Goal: Task Accomplishment & Management: Use online tool/utility

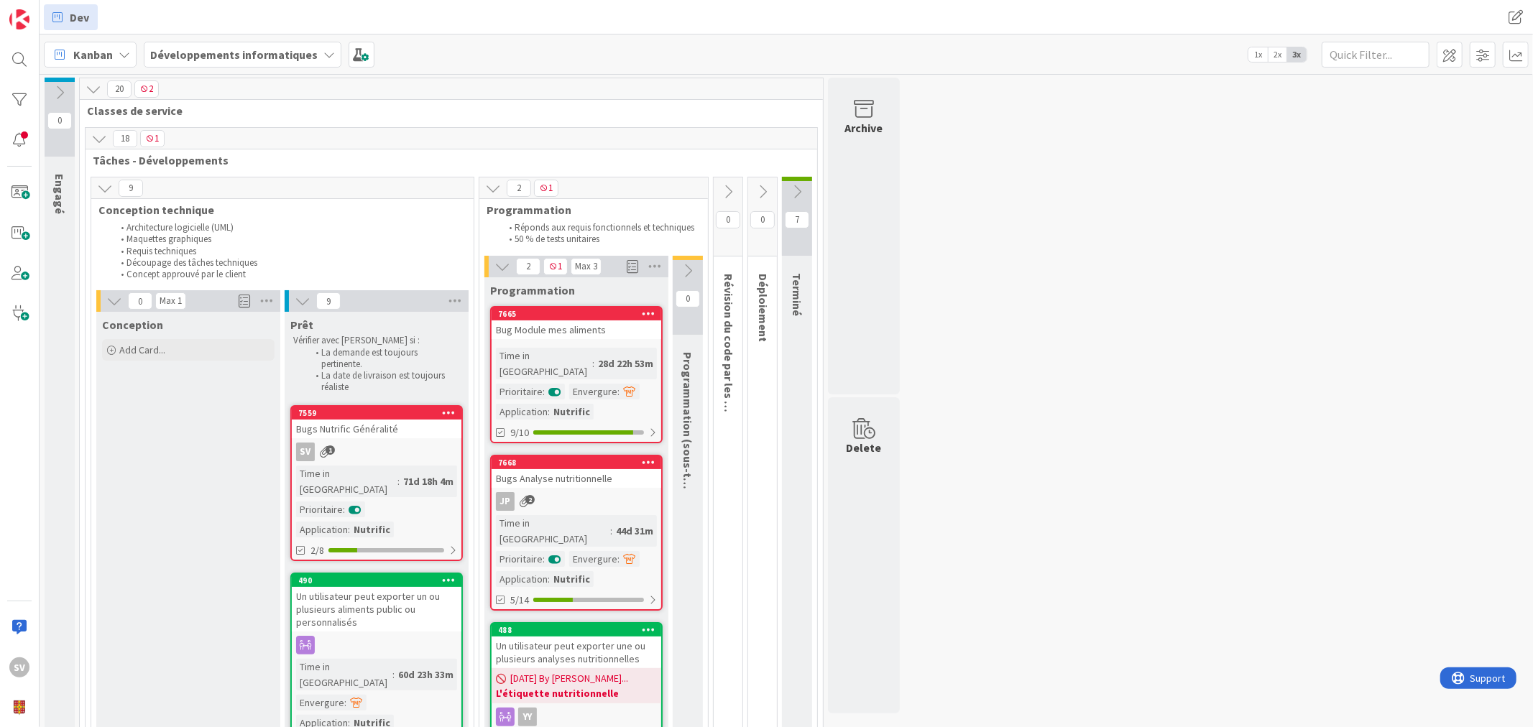
click at [164, 52] on b "Développements informatiques" at bounding box center [233, 54] width 167 height 14
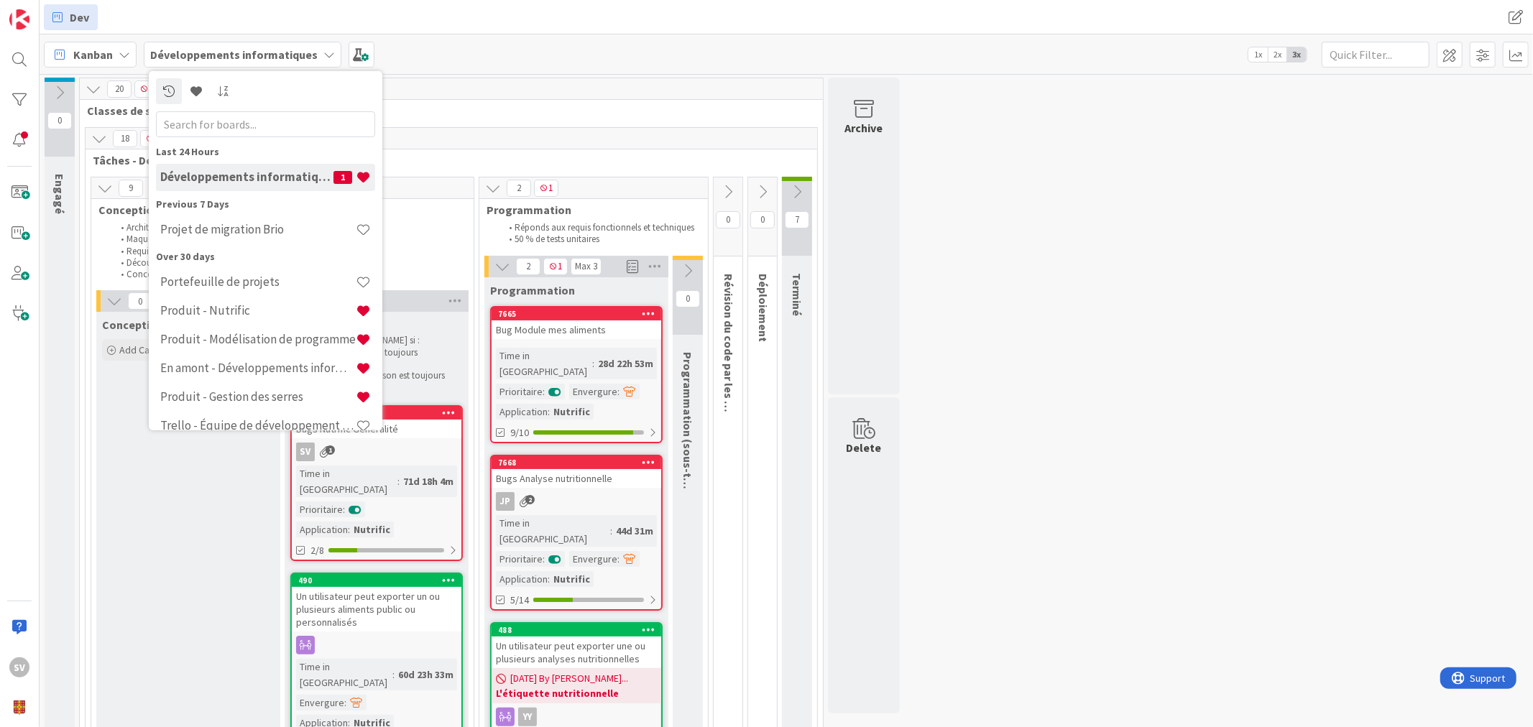
click at [165, 52] on b "Développements informatiques" at bounding box center [233, 54] width 167 height 14
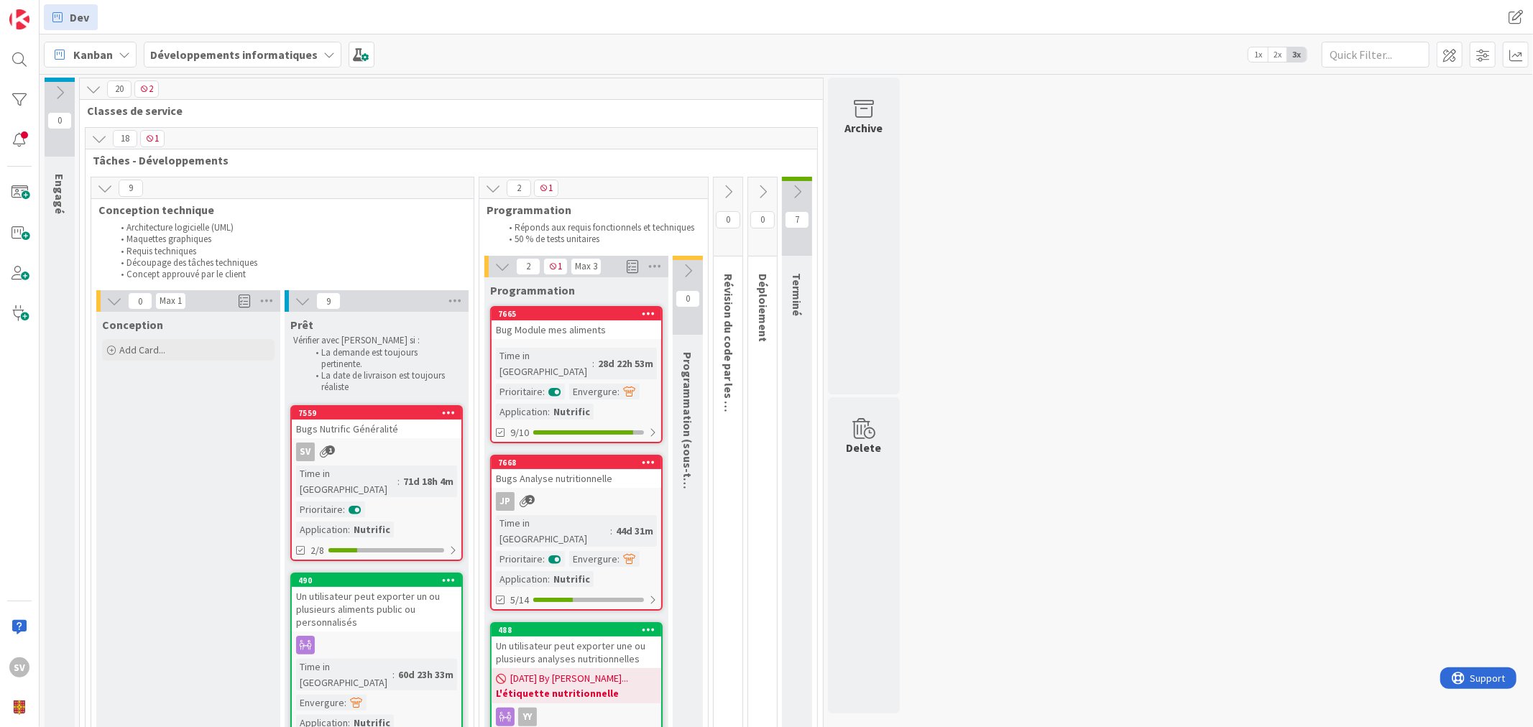
click at [128, 45] on div "Kanban" at bounding box center [90, 55] width 93 height 26
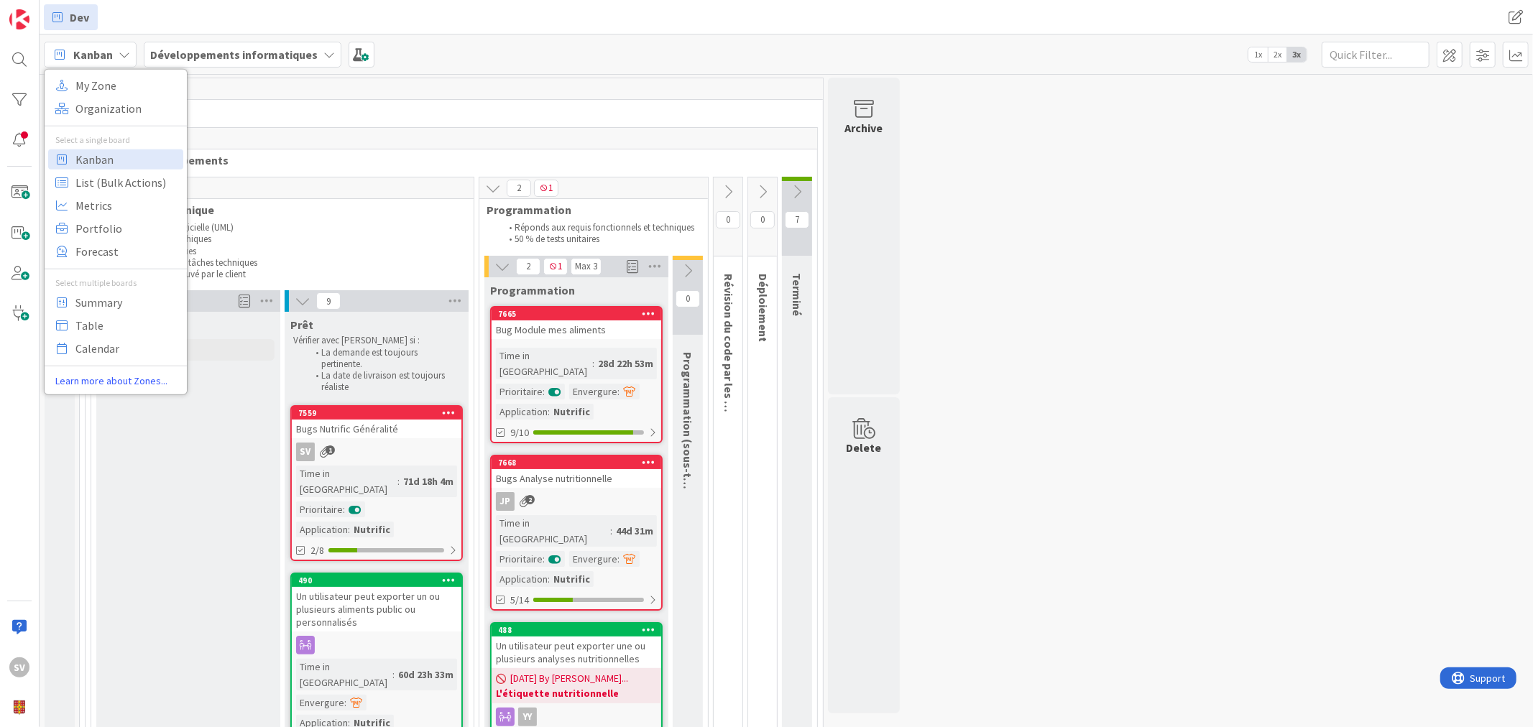
click at [128, 45] on div "Kanban" at bounding box center [90, 55] width 93 height 26
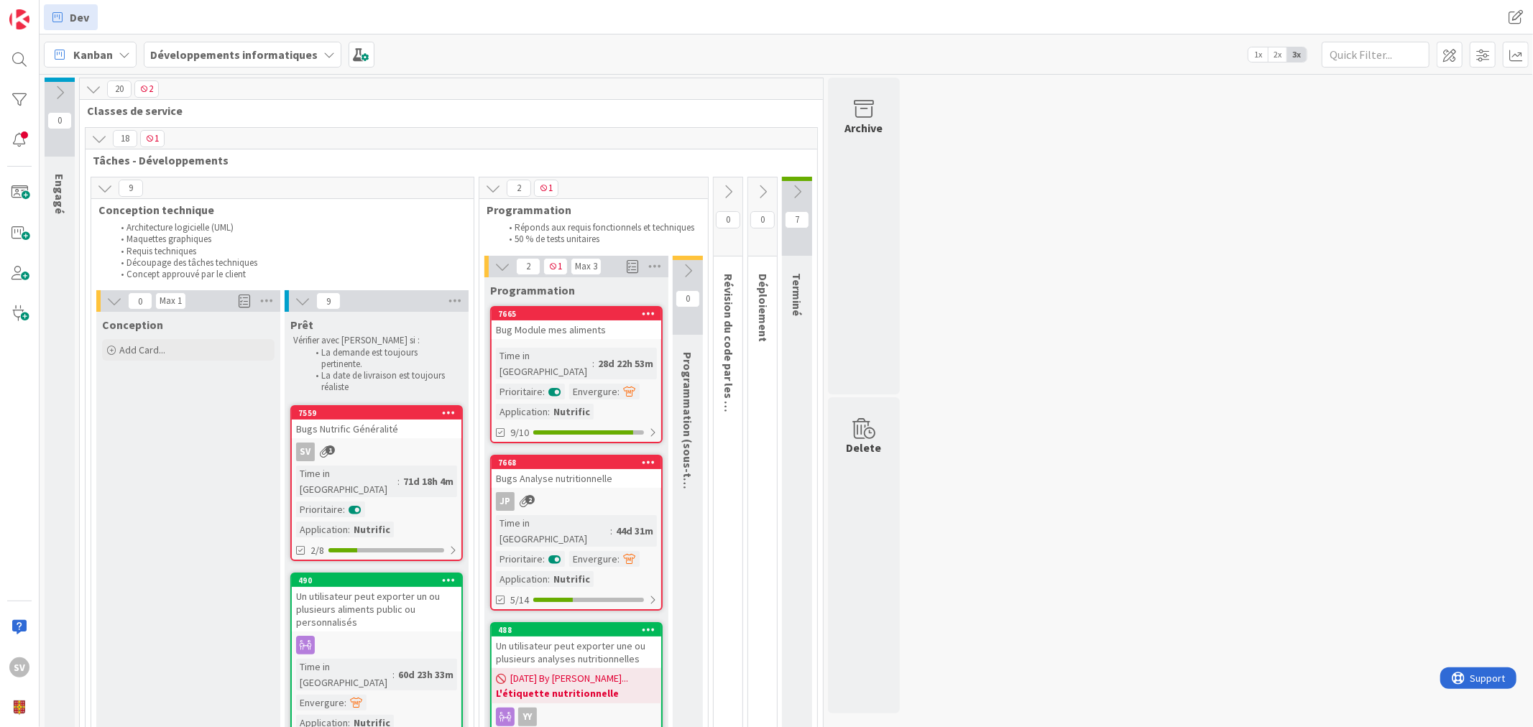
click at [219, 55] on b "Développements informatiques" at bounding box center [233, 54] width 167 height 14
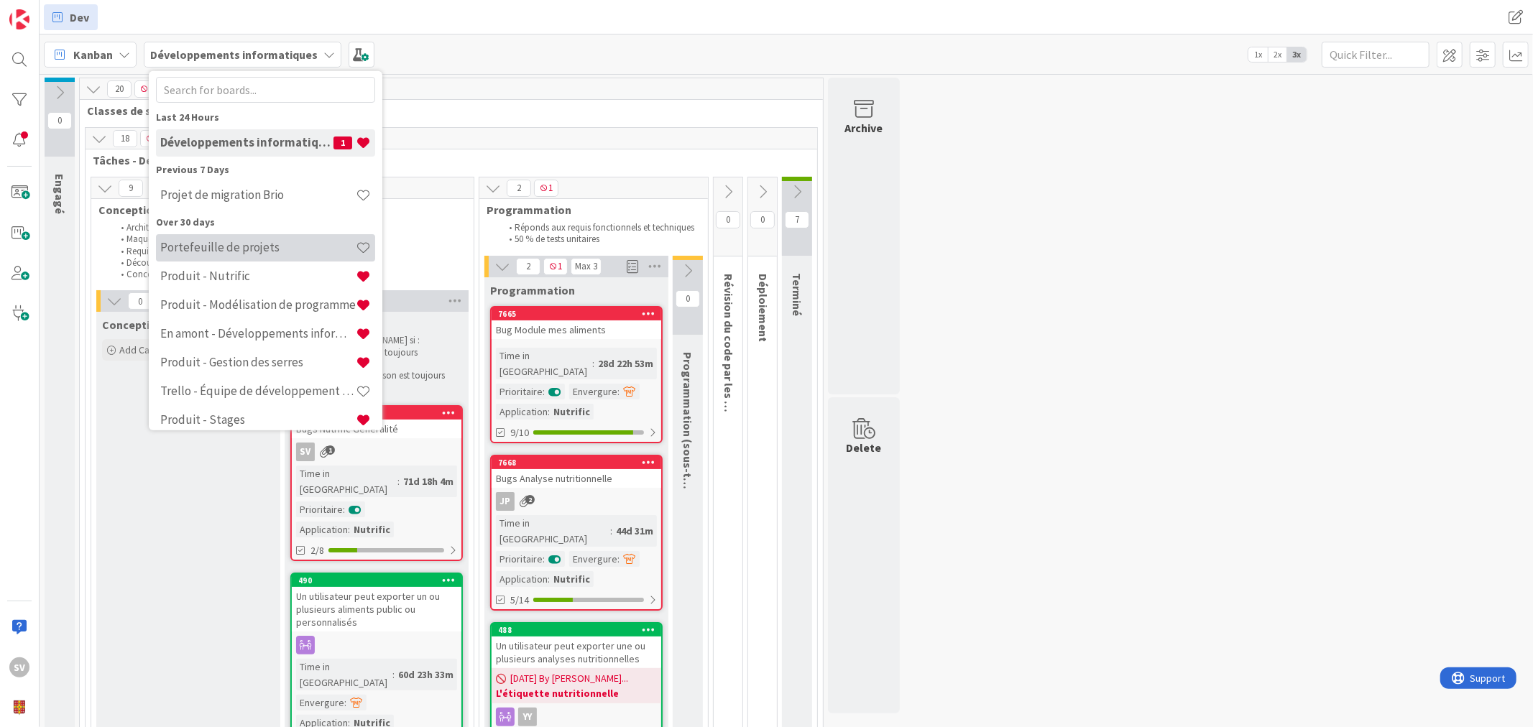
scroll to position [5, 0]
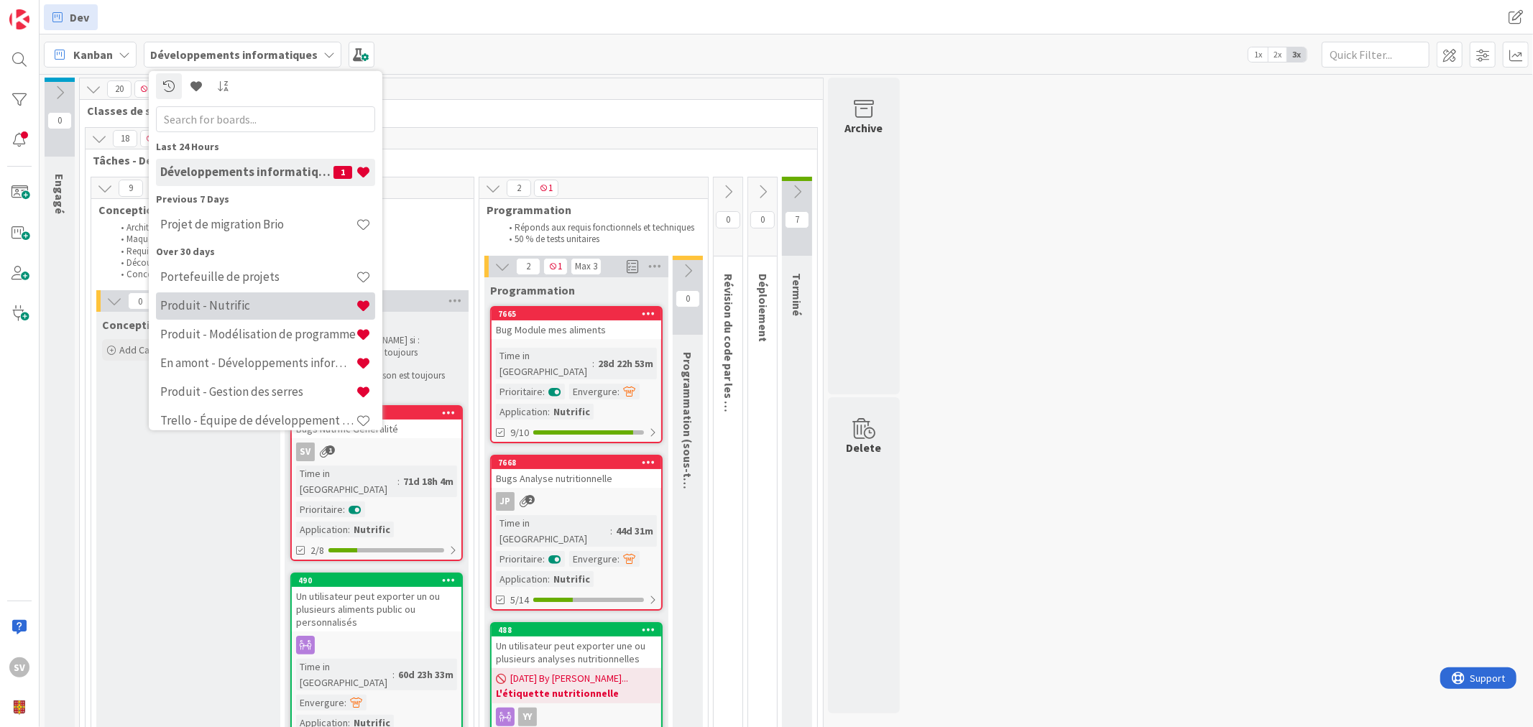
click at [225, 302] on h4 "Produit - Nutrific" at bounding box center [257, 305] width 195 height 14
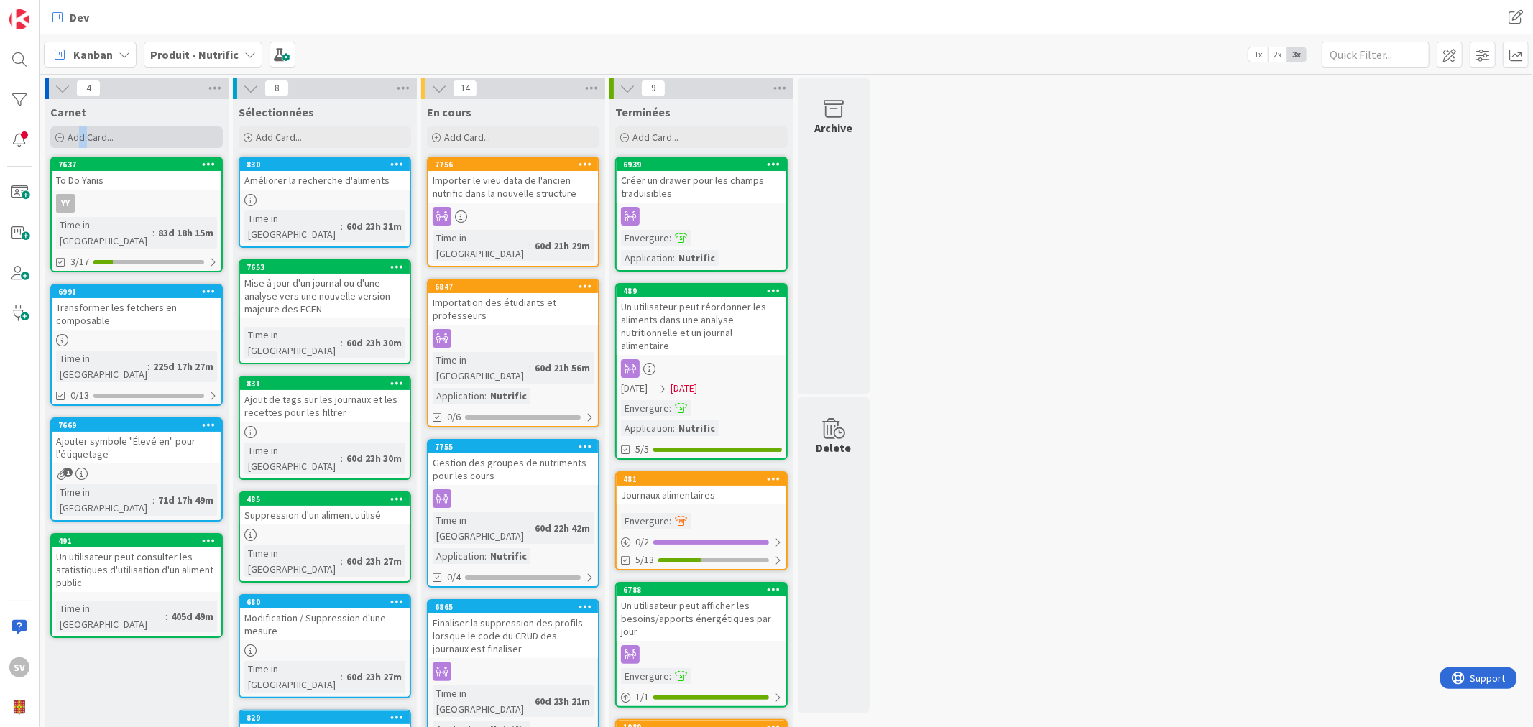
click at [80, 142] on div "Add Card..." at bounding box center [136, 137] width 172 height 22
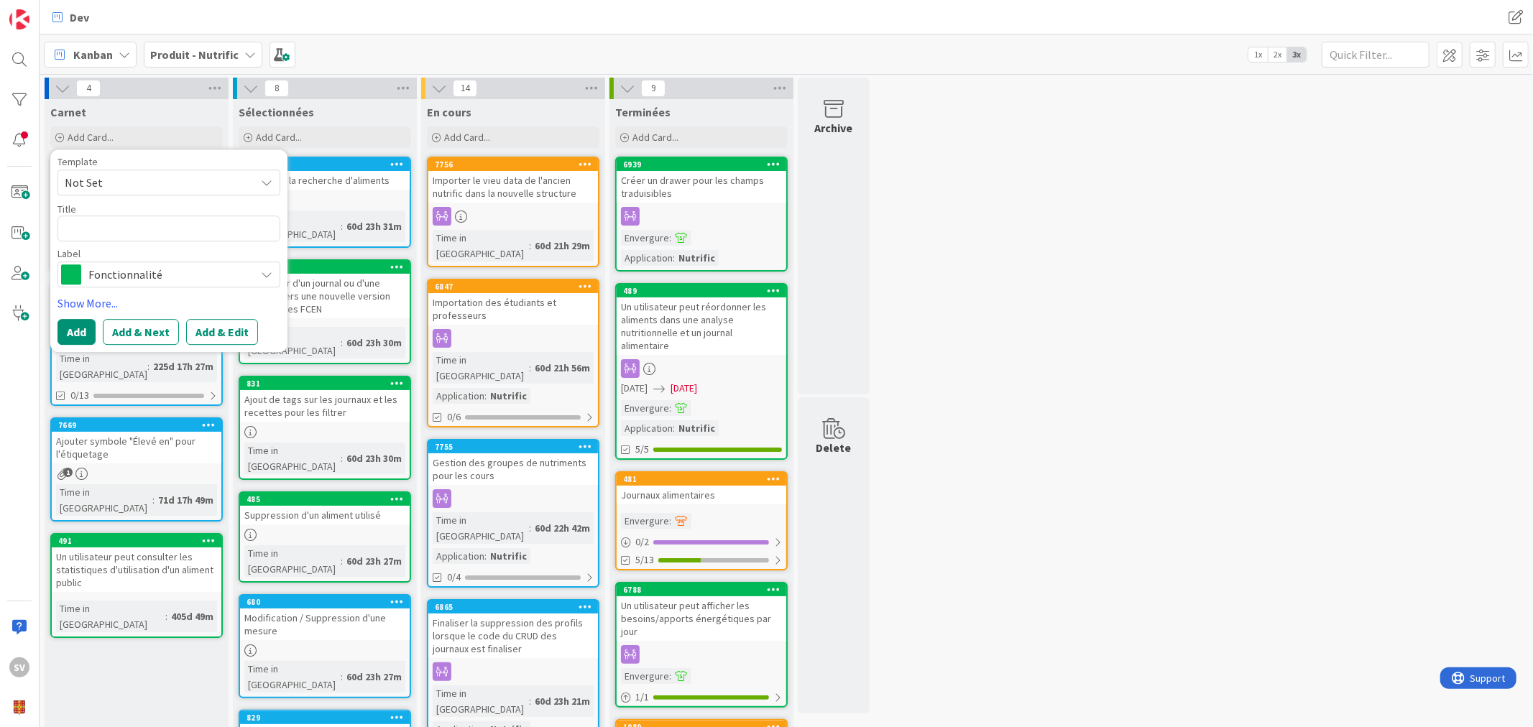
click at [113, 224] on textarea at bounding box center [168, 229] width 223 height 26
click at [140, 267] on span "Fonctionnalité" at bounding box center [168, 274] width 160 height 20
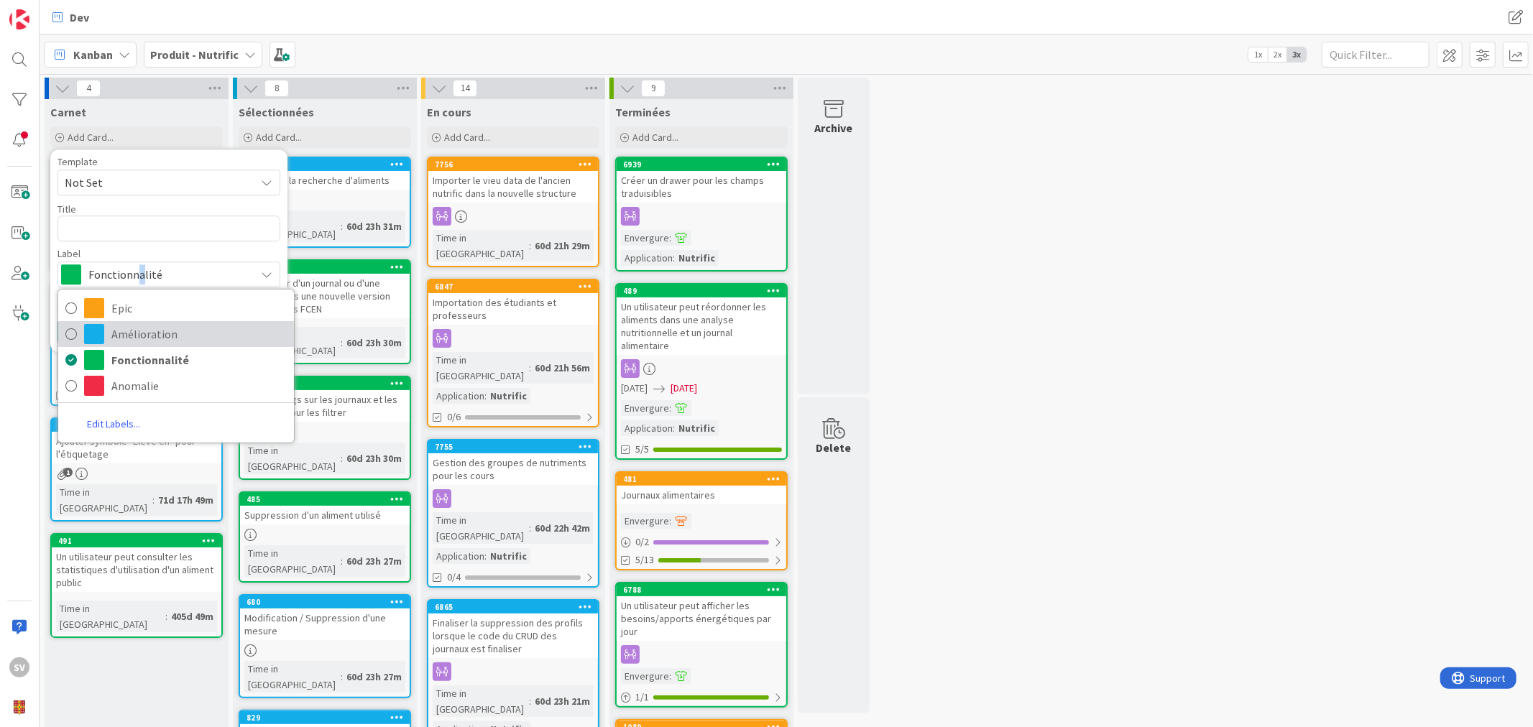
click at [135, 333] on span "Amélioration" at bounding box center [198, 334] width 175 height 22
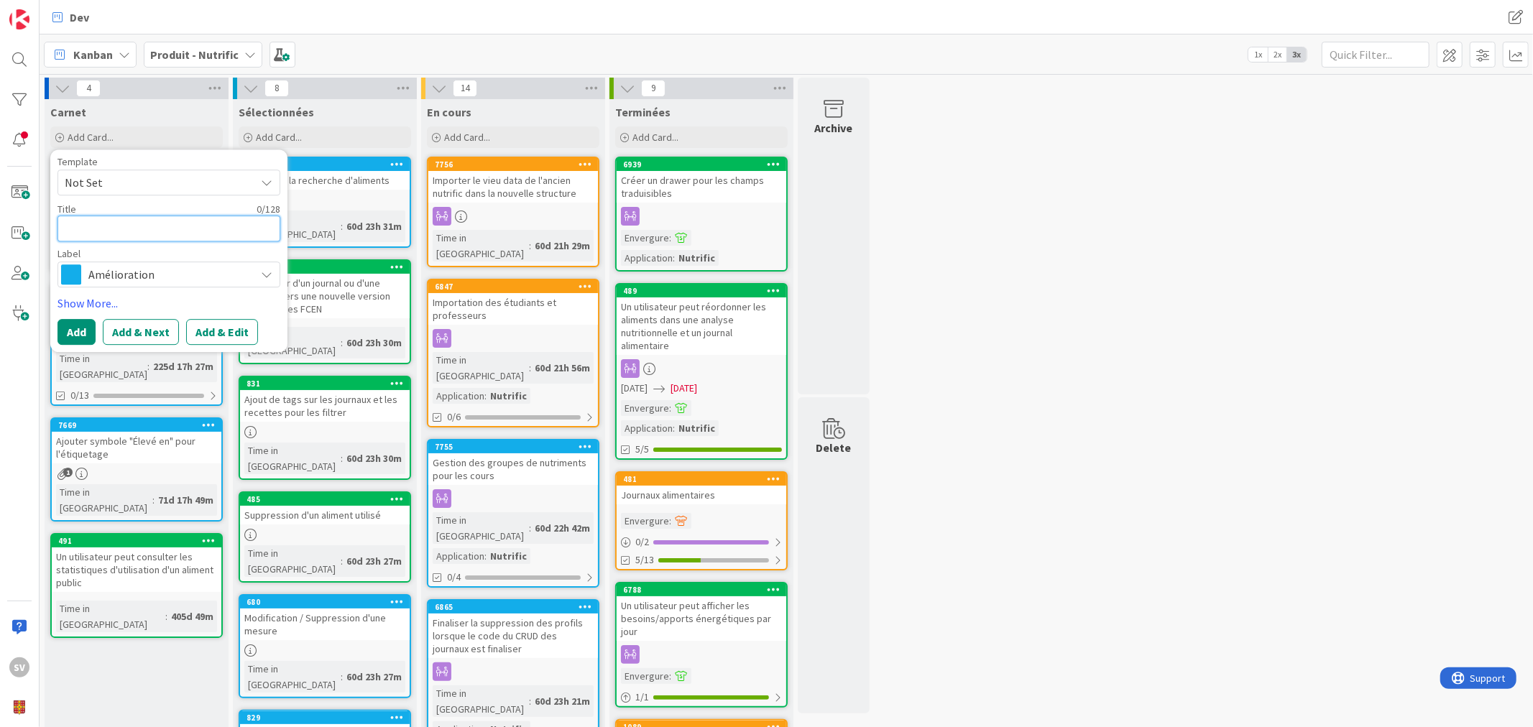
click at [111, 221] on textarea at bounding box center [168, 229] width 223 height 26
click at [113, 226] on textarea at bounding box center [168, 229] width 223 height 26
type textarea "x"
type textarea "T"
type textarea "x"
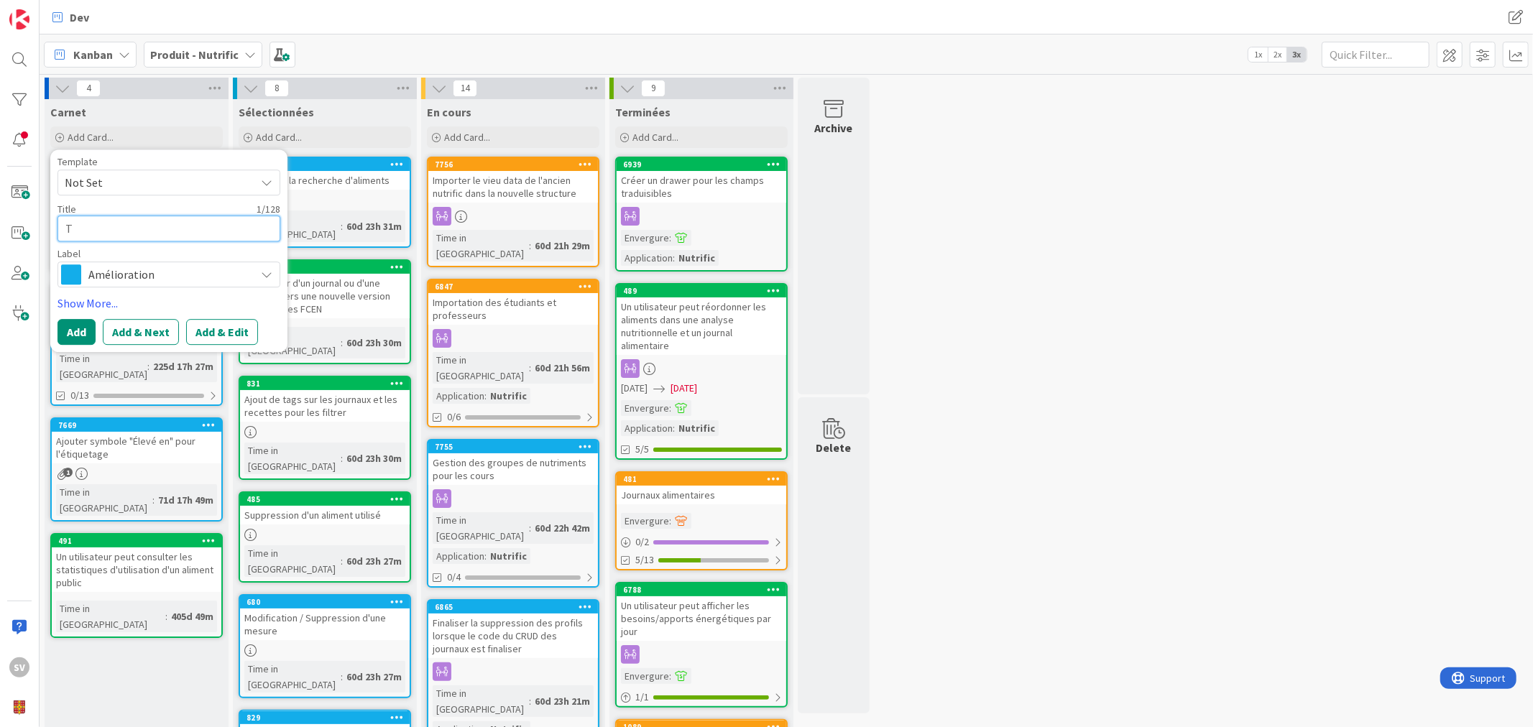
type textarea "Ta"
type textarea "x"
type textarea "Taa"
type textarea "x"
type textarea "Ta"
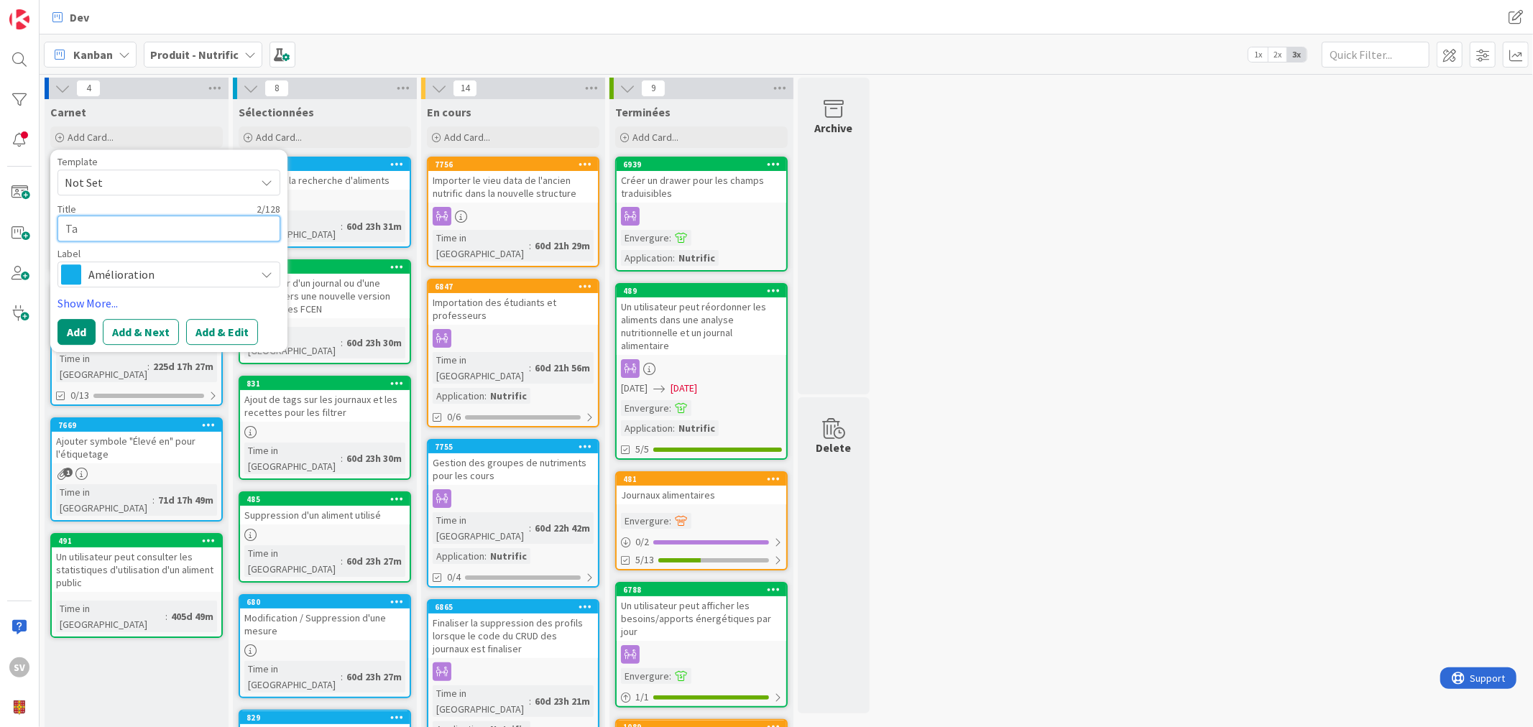
type textarea "x"
type textarea "Taa"
type textarea "x"
type textarea "Ta"
type textarea "x"
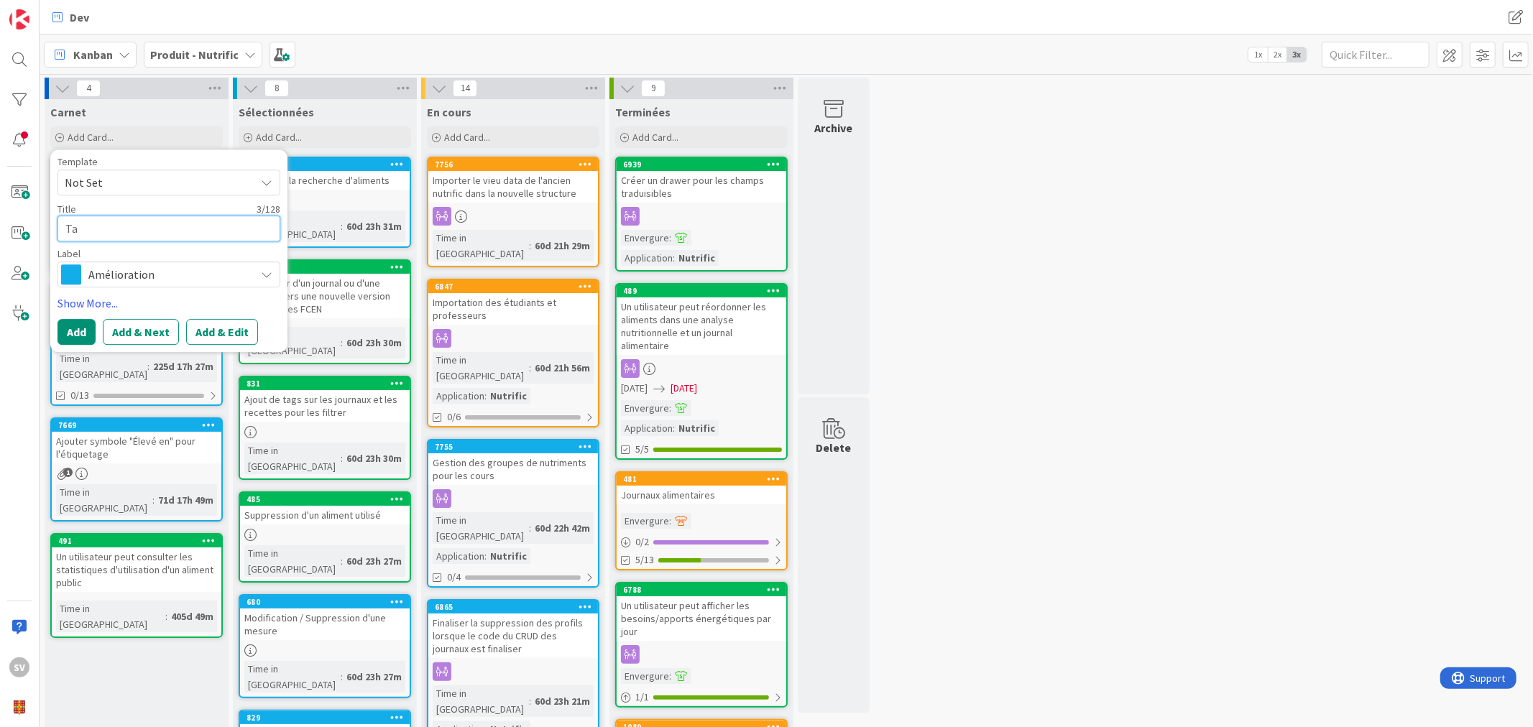
type textarea "Tal"
type textarea "x"
type textarea "Tall"
type textarea "x"
type textarea "Tallo"
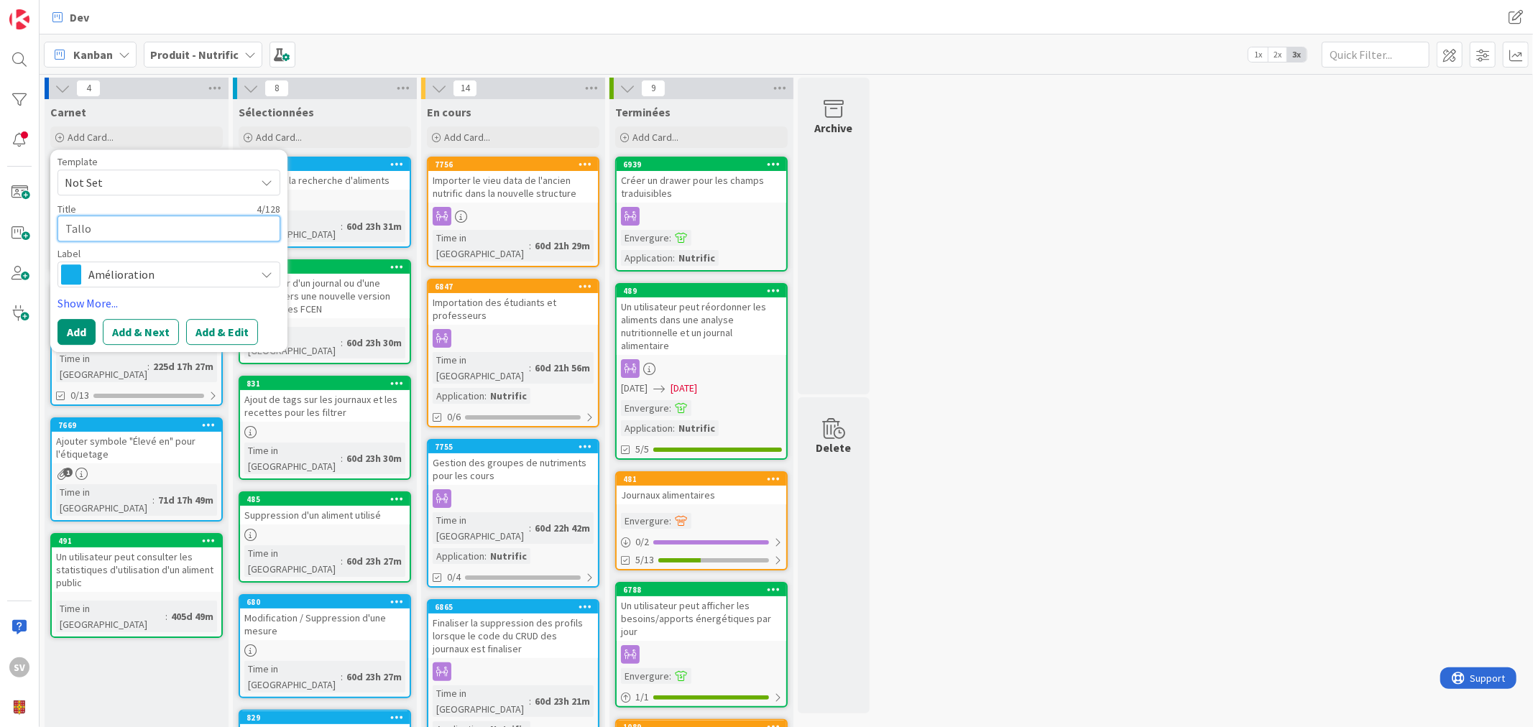
type textarea "x"
type textarea "Tallow"
type textarea "x"
type textarea "Tallowe"
type textarea "x"
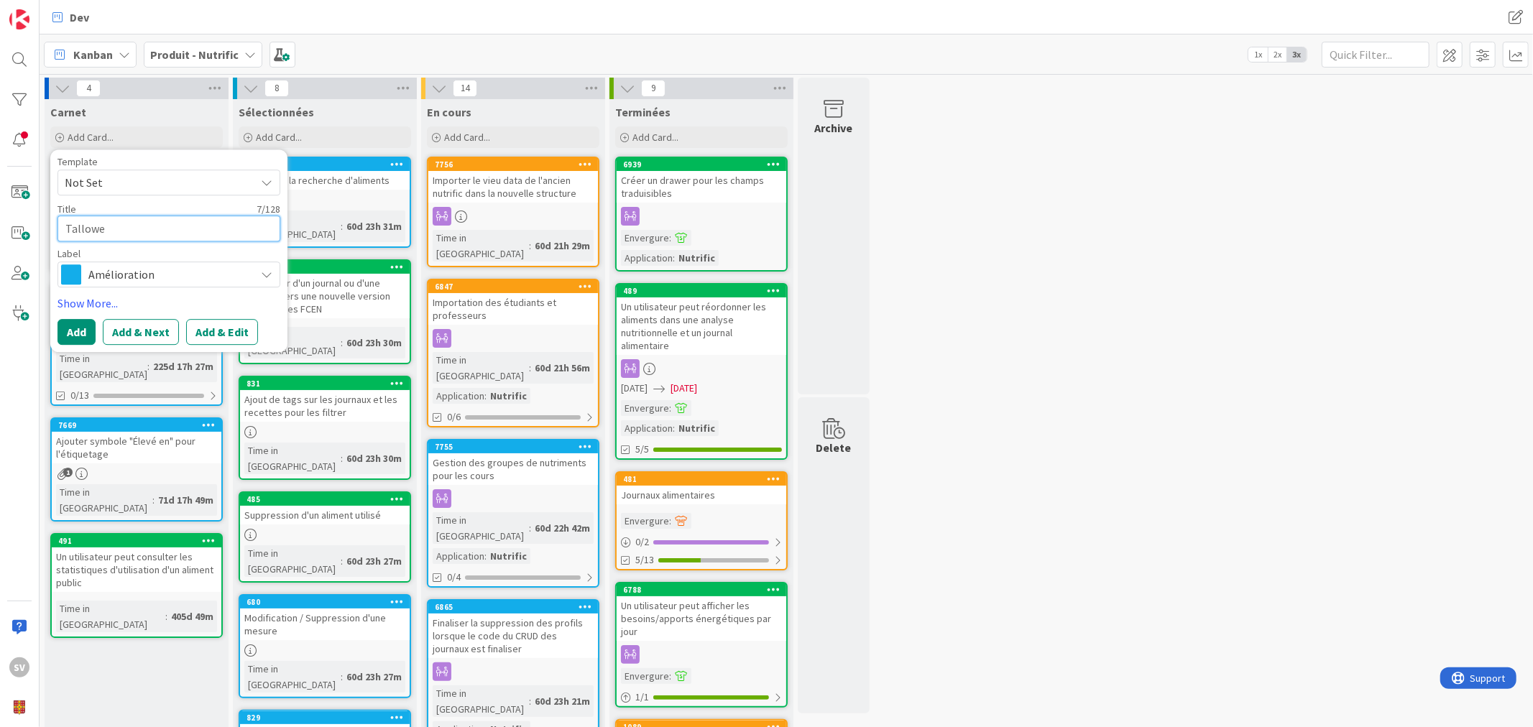
type textarea "Tallowed"
type textarea "x"
type textarea "Tallowed"
type textarea "x"
type textarea "Tallowed i"
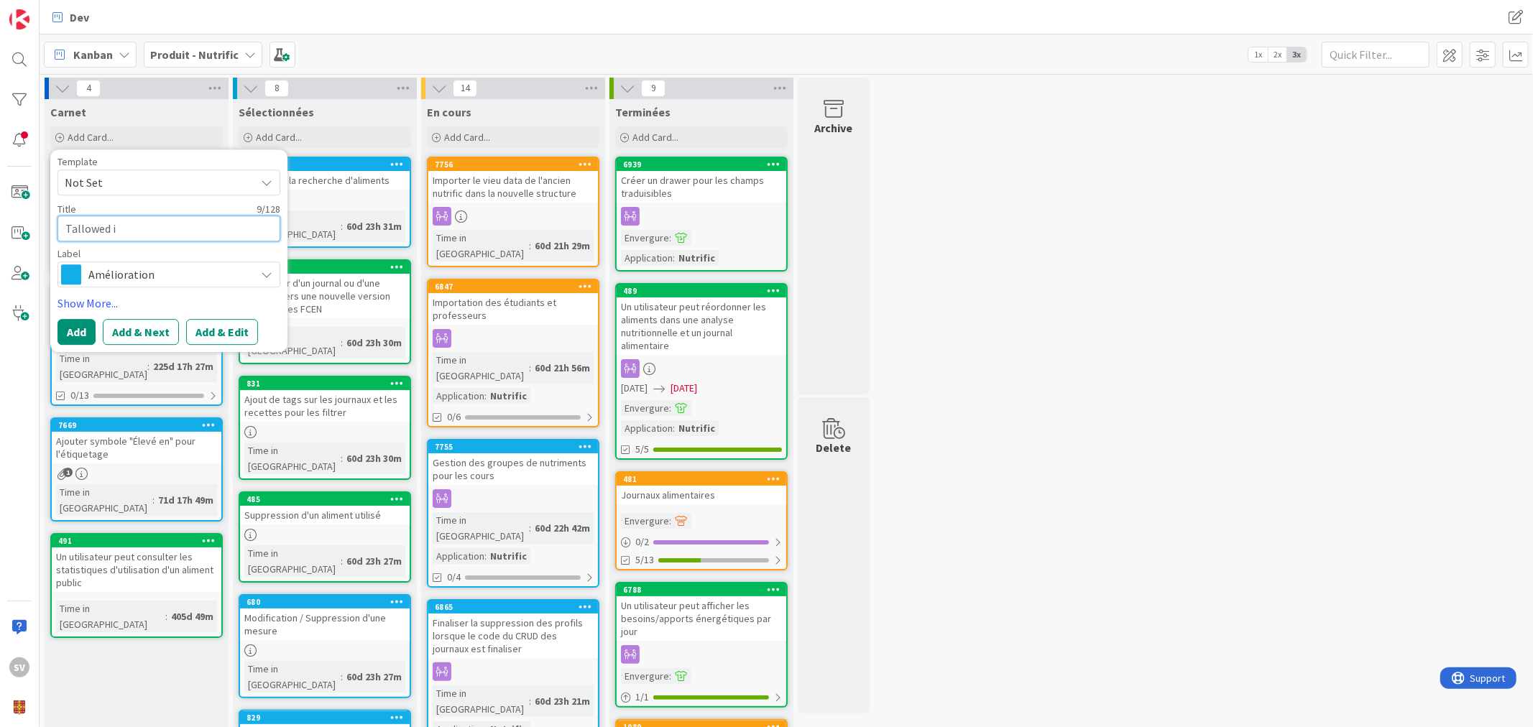
type textarea "x"
type textarea "Tallowed in"
type textarea "x"
type textarea "Tallowed inc"
type textarea "x"
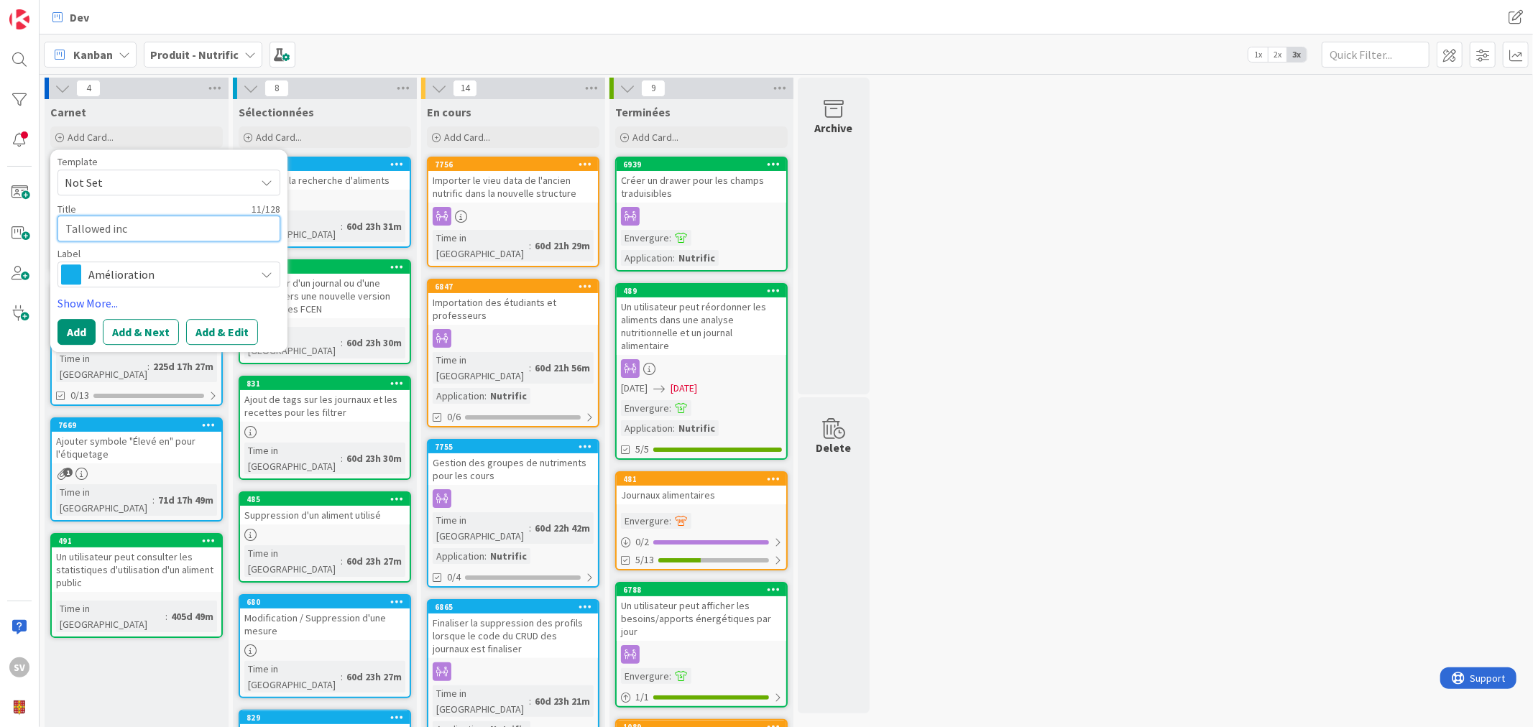
type textarea "Tallowed incl"
type textarea "x"
type textarea "Tallowed inclu"
type textarea "x"
type textarea "Tallowed includ"
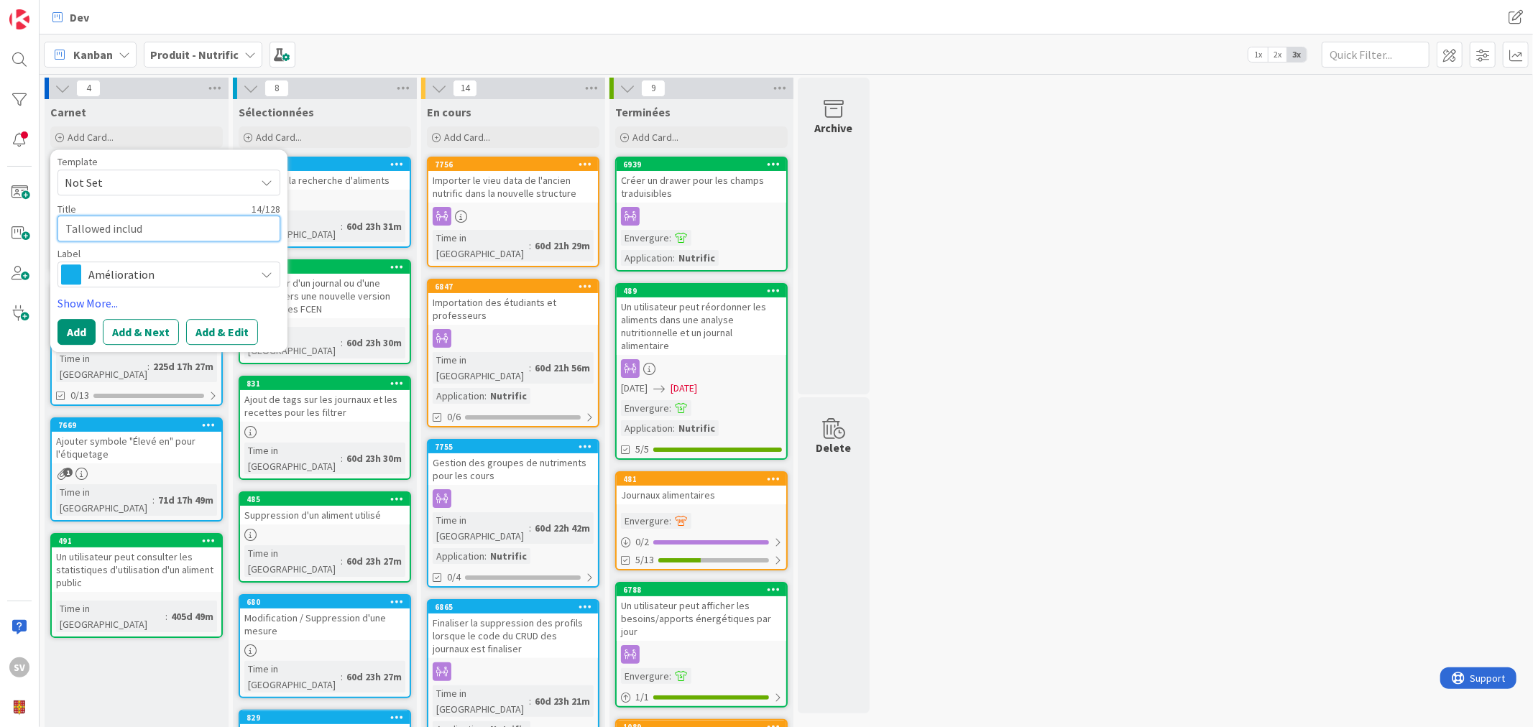
type textarea "x"
type textarea "Tallowed include"
type textarea "x"
type textarea "Tallowed include"
type textarea "x"
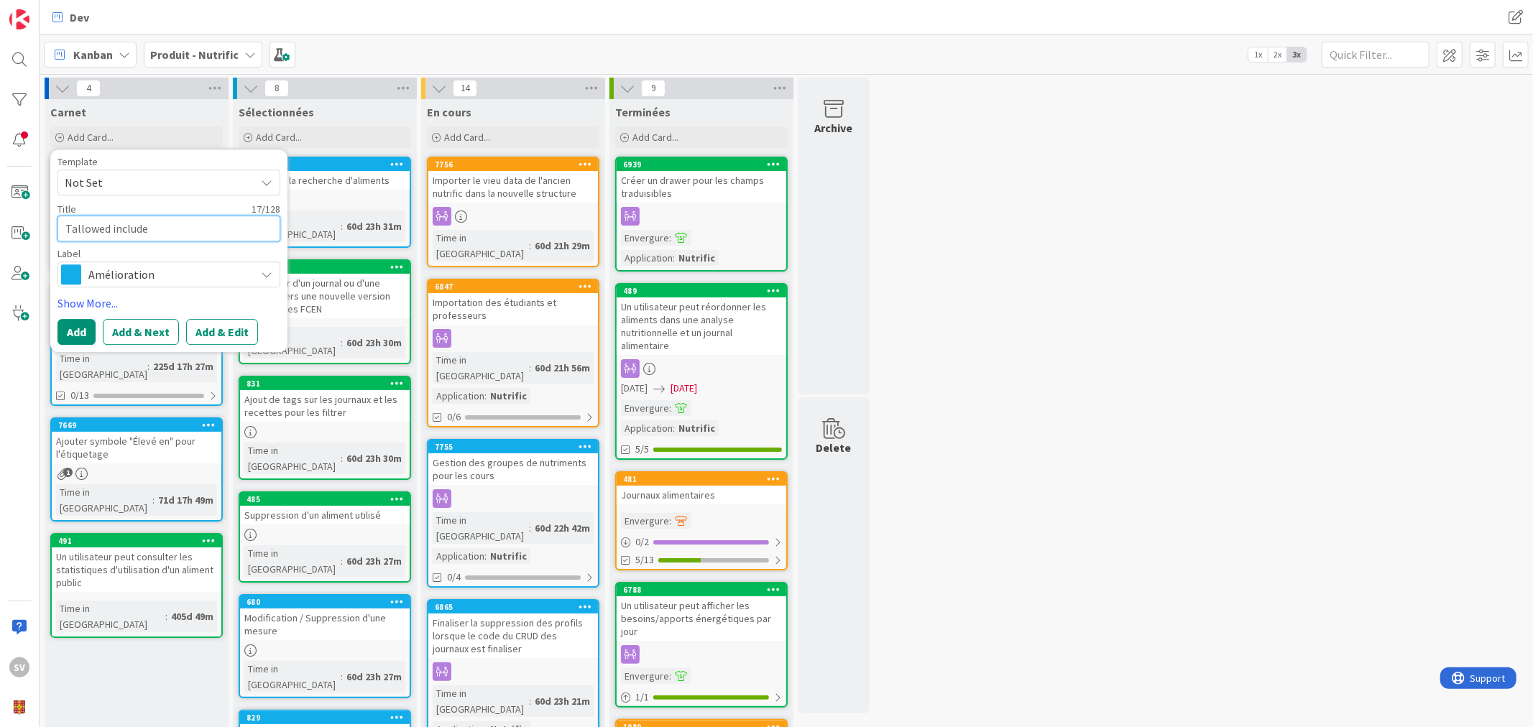
type textarea "Tallowed include"
type textarea "x"
type textarea "Tallowed includes"
type textarea "x"
type textarea "Tallowed includes"
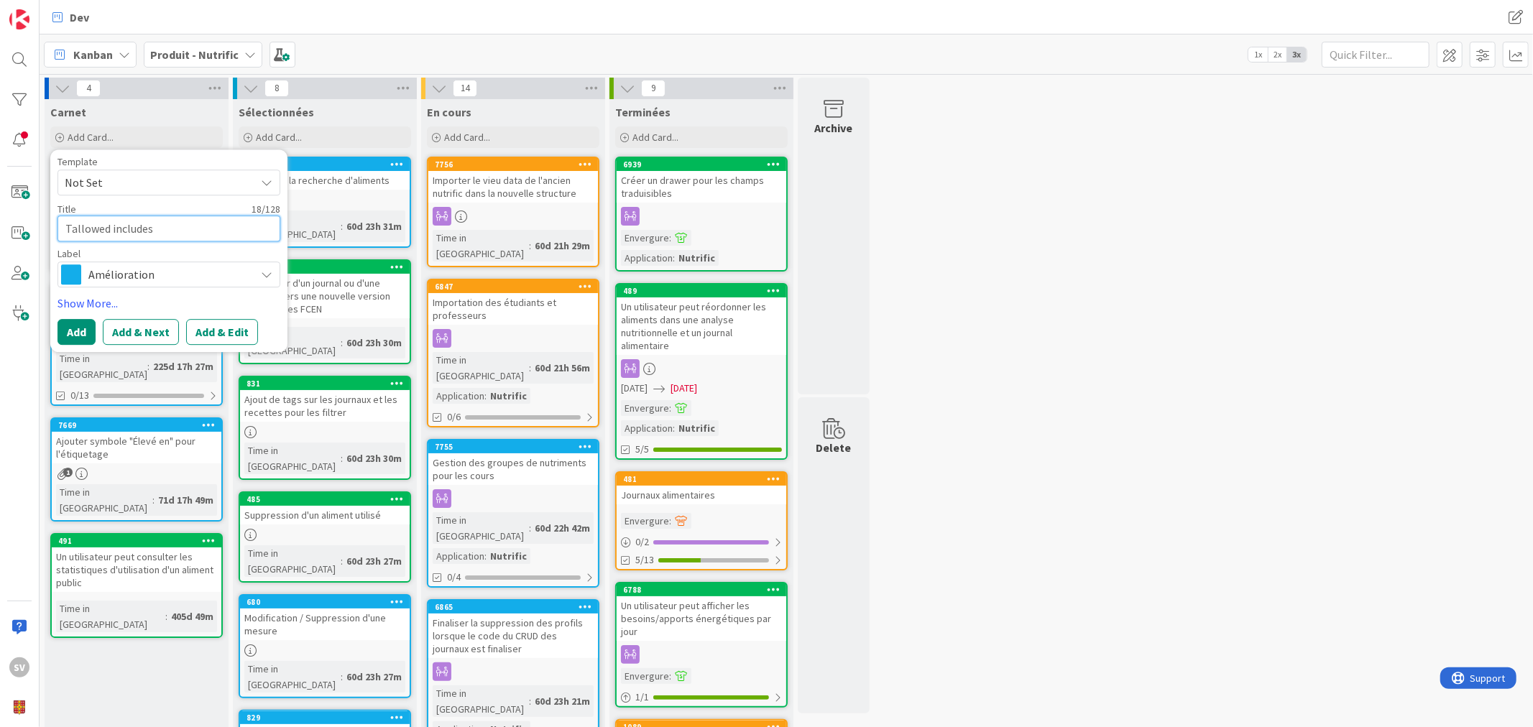
type textarea "x"
type textarea "[GEOGRAPHIC_DATA] ncludes"
type textarea "x"
type textarea "Tallowedncludes"
type textarea "x"
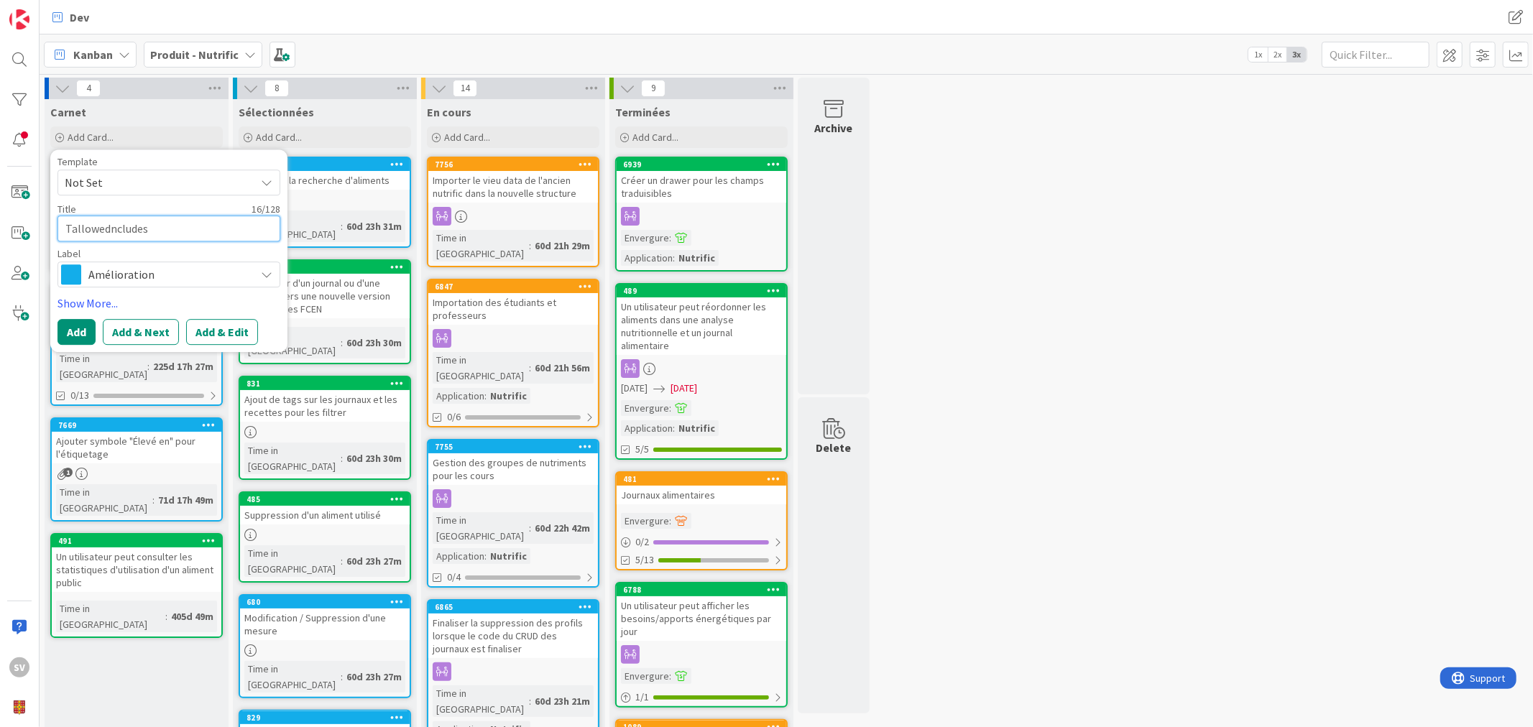
type textarea "TallowedIncludes"
type textarea "x"
type textarea "TallowedIncludes t"
type textarea "x"
type textarea "TallowedIncludes to"
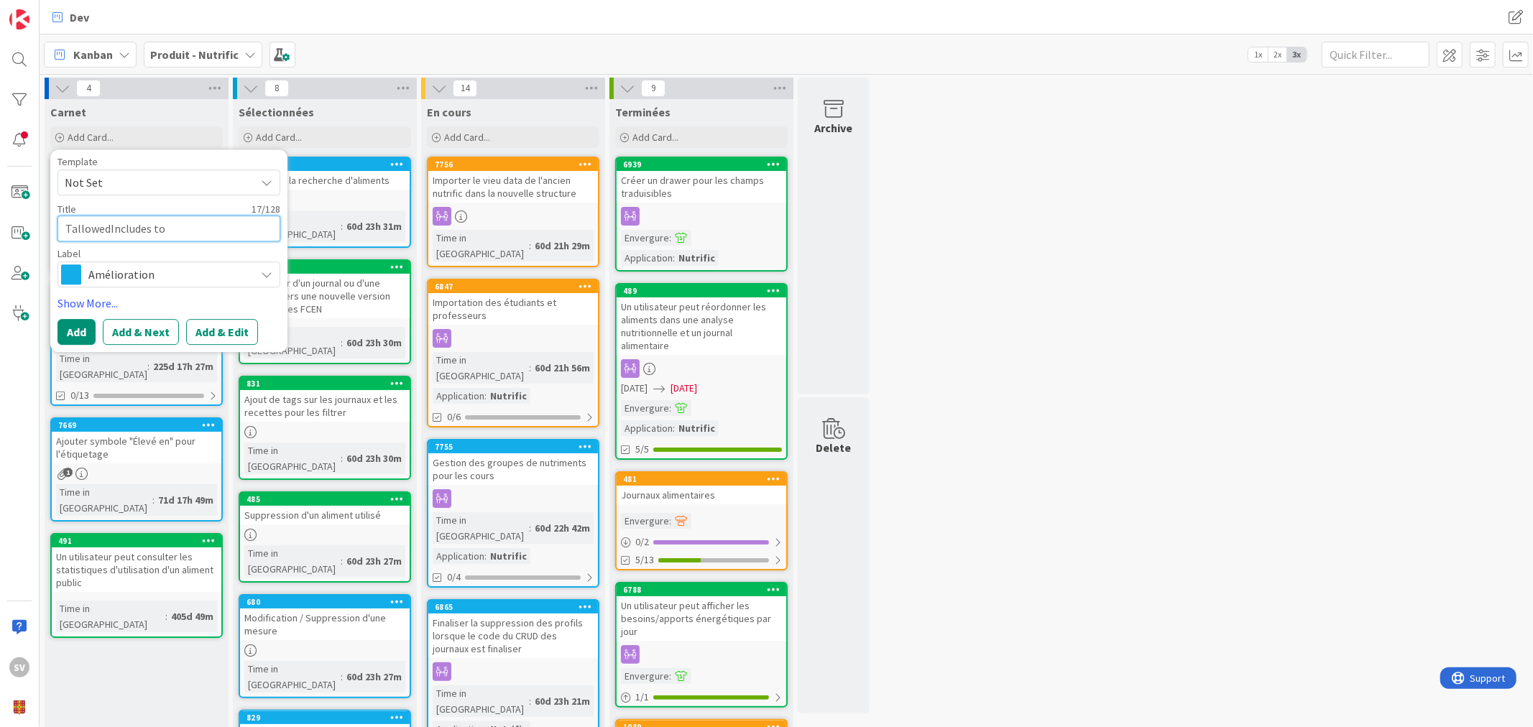
type textarea "x"
type textarea "TallowedIncludes to"
type textarea "x"
type textarea "TallowedIncludes to U"
type textarea "x"
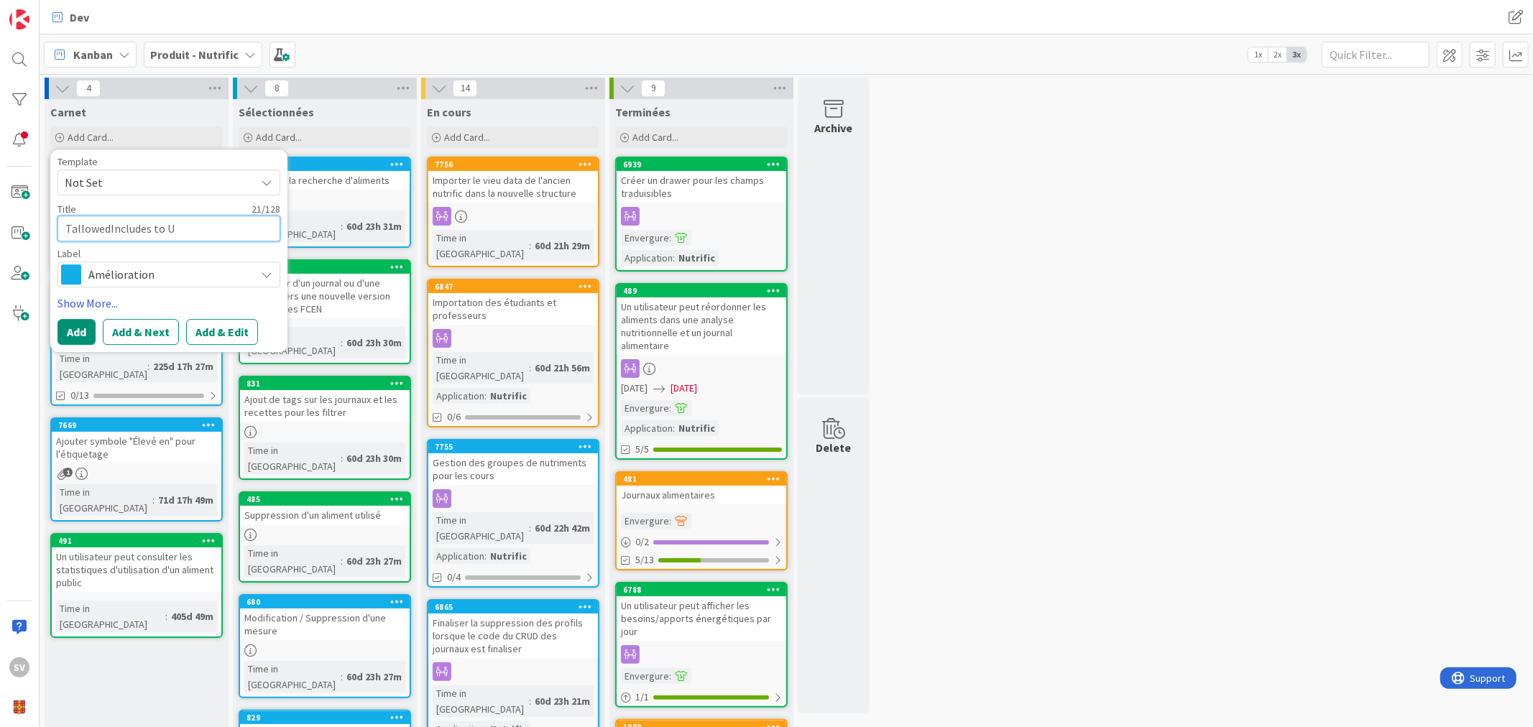
type textarea "TallowedIncludes to Un"
type textarea "x"
type textarea "TallowedIncludes to Uni"
type textarea "x"
type textarea "TallowedIncludes to Unio"
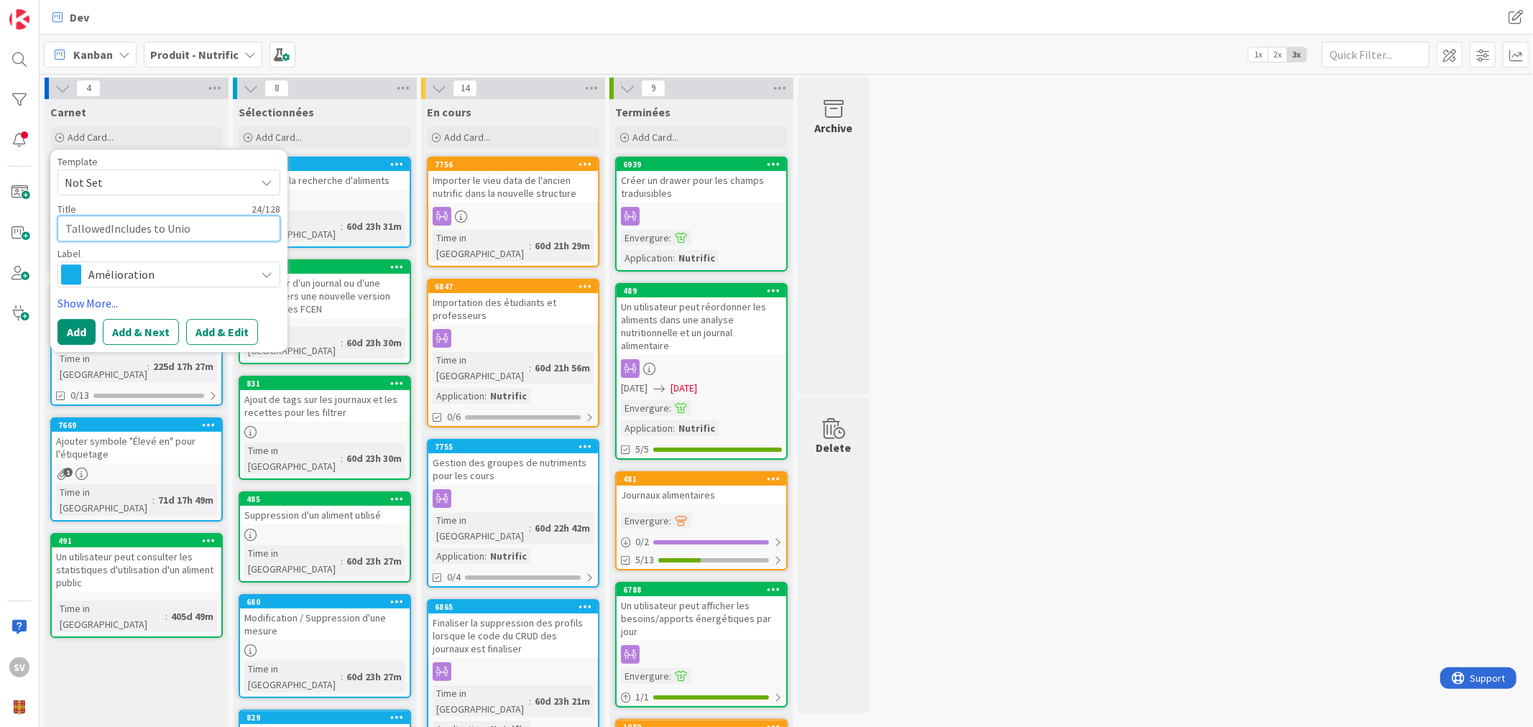
type textarea "x"
type textarea "TallowedIncludes to [GEOGRAPHIC_DATA]"
type textarea "x"
type textarea "TallowedIncludes to [GEOGRAPHIC_DATA]"
type textarea "x"
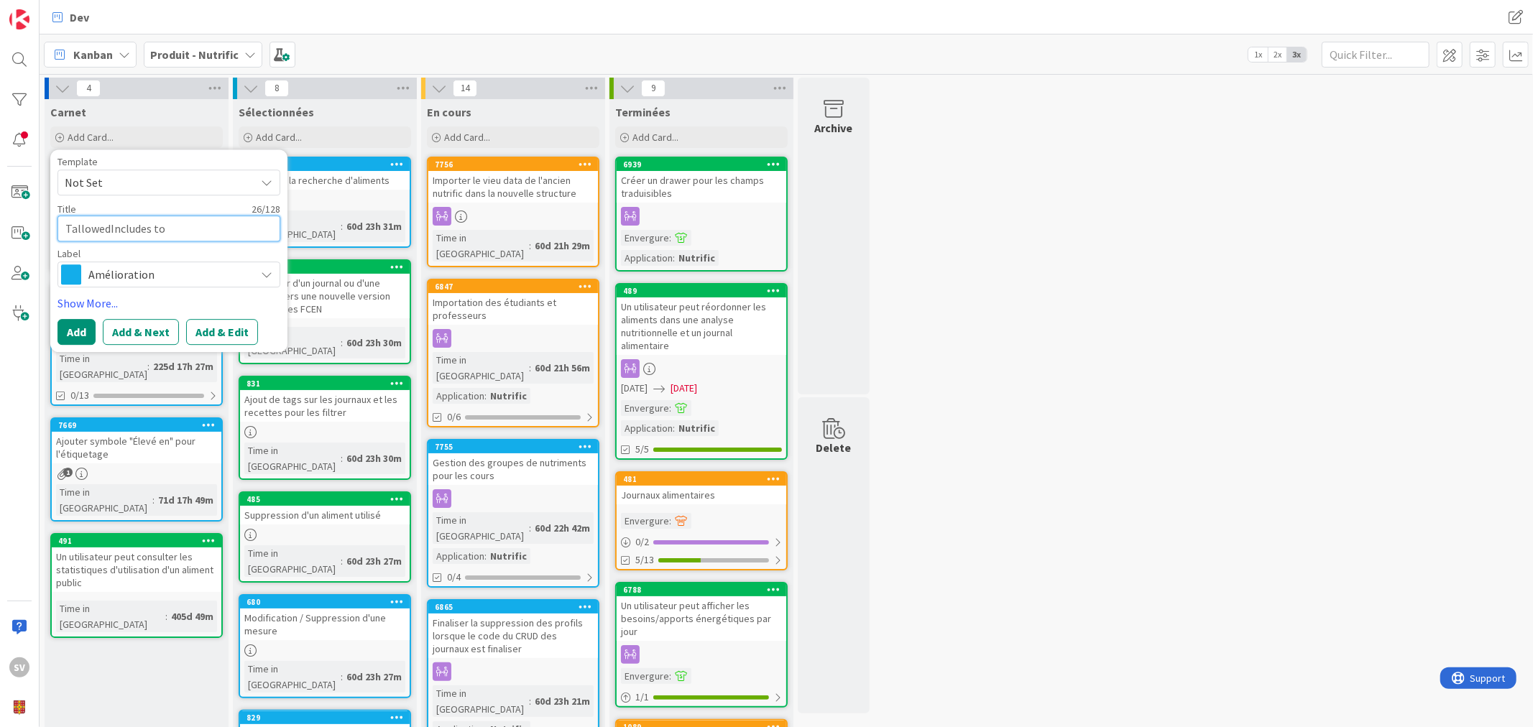
type textarea "TallowedIncludes to Union e"
type textarea "x"
type textarea "TallowedIncludes to Union en"
type textarea "x"
type textarea "TallowedIncludes to Union enu"
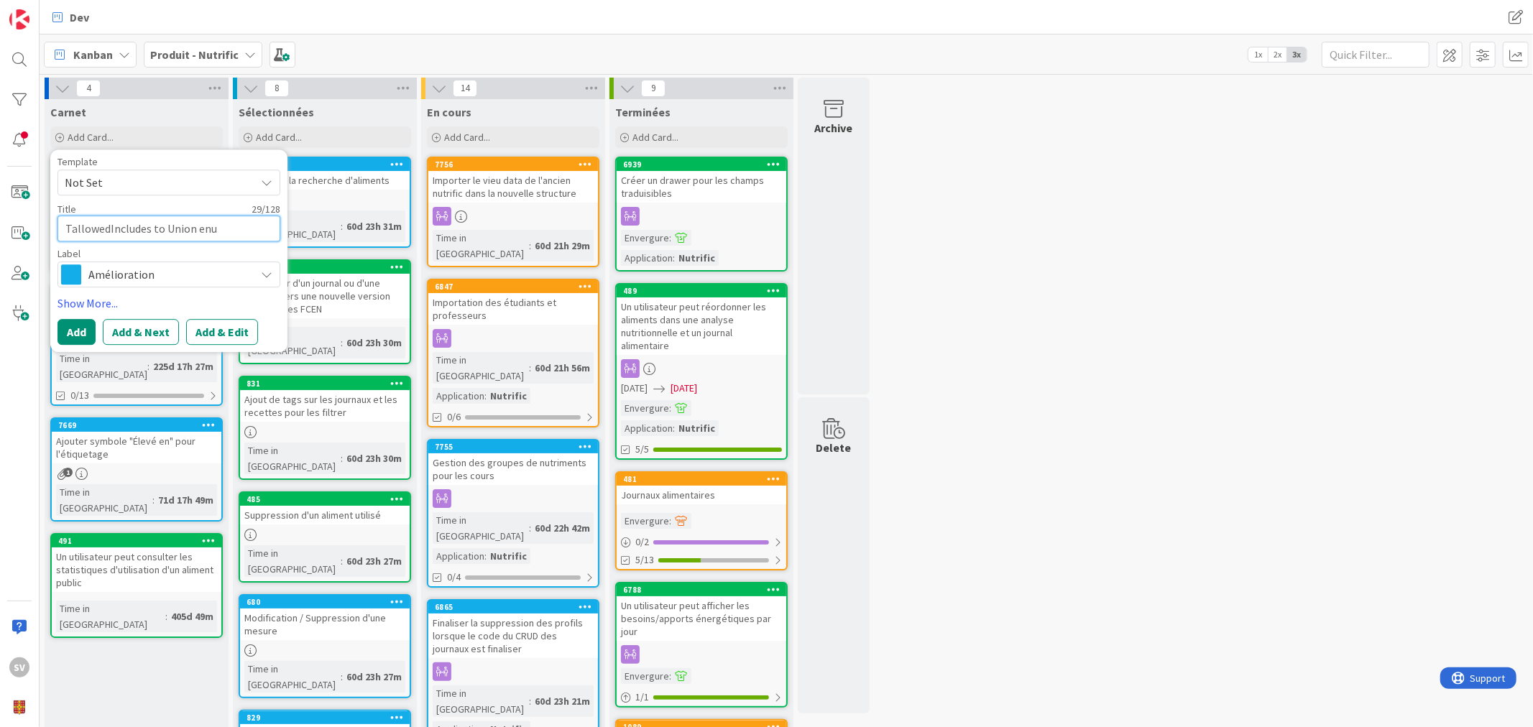
type textarea "x"
type textarea "TallowedIncludes to Union enum"
type textarea "x"
type textarea "TallowedIncludes to Union enum"
type textarea "x"
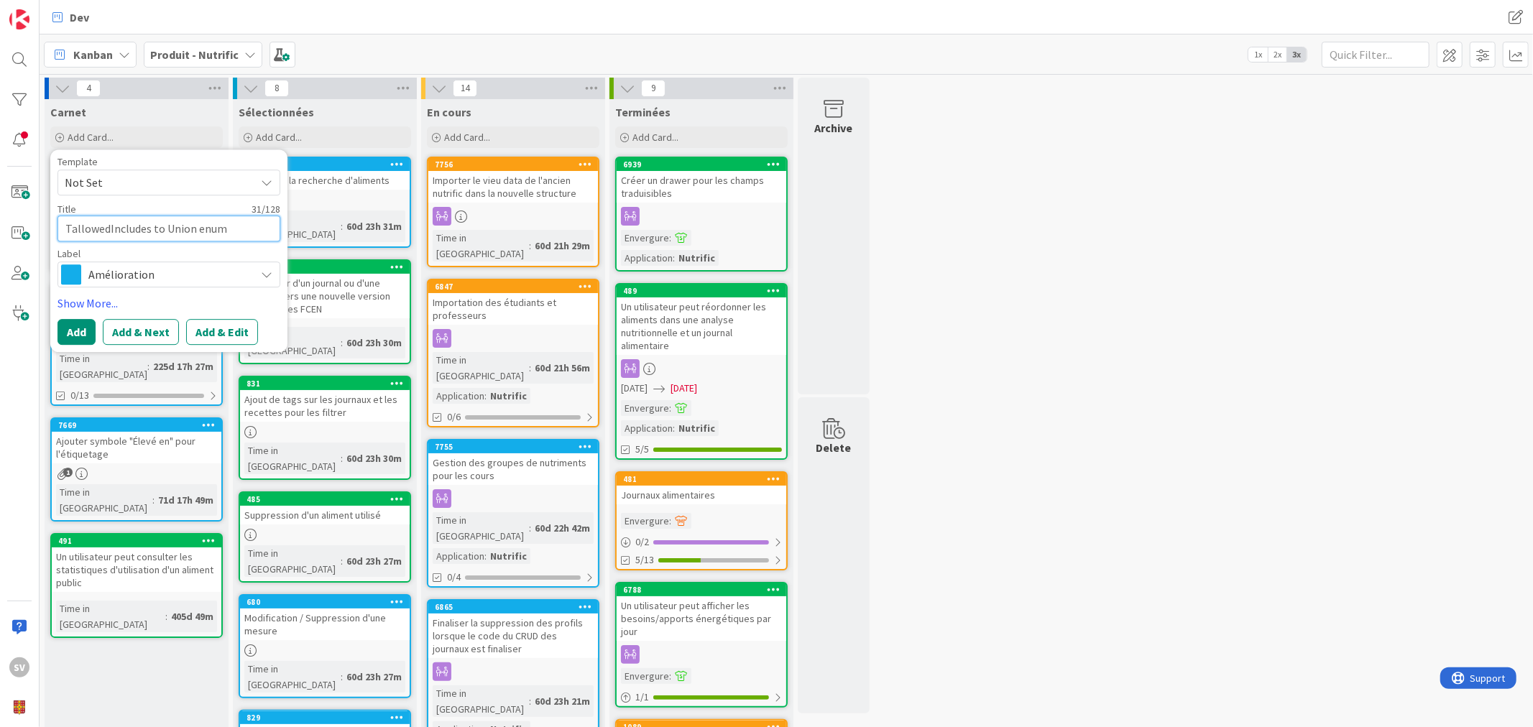
type textarea "TallowedIncludes to Union enum a"
type textarea "x"
type textarea "TallowedIncludes to Union enum"
type textarea "x"
type textarea "TallowedIncludes to Union enum o"
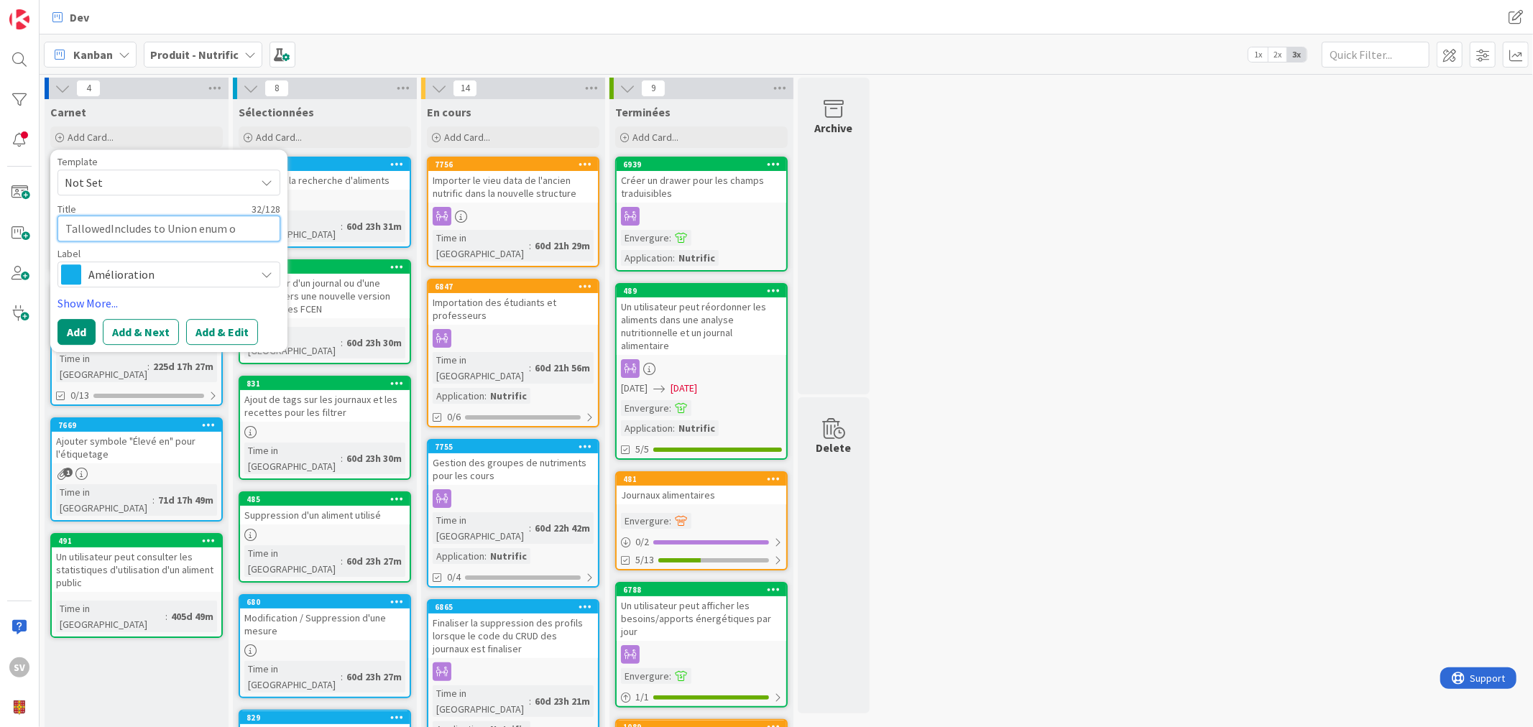
type textarea "x"
type textarea "TallowedIncludes to Union enum of"
type textarea "x"
type textarea "TallowedIncludes to Union enum of"
type textarea "x"
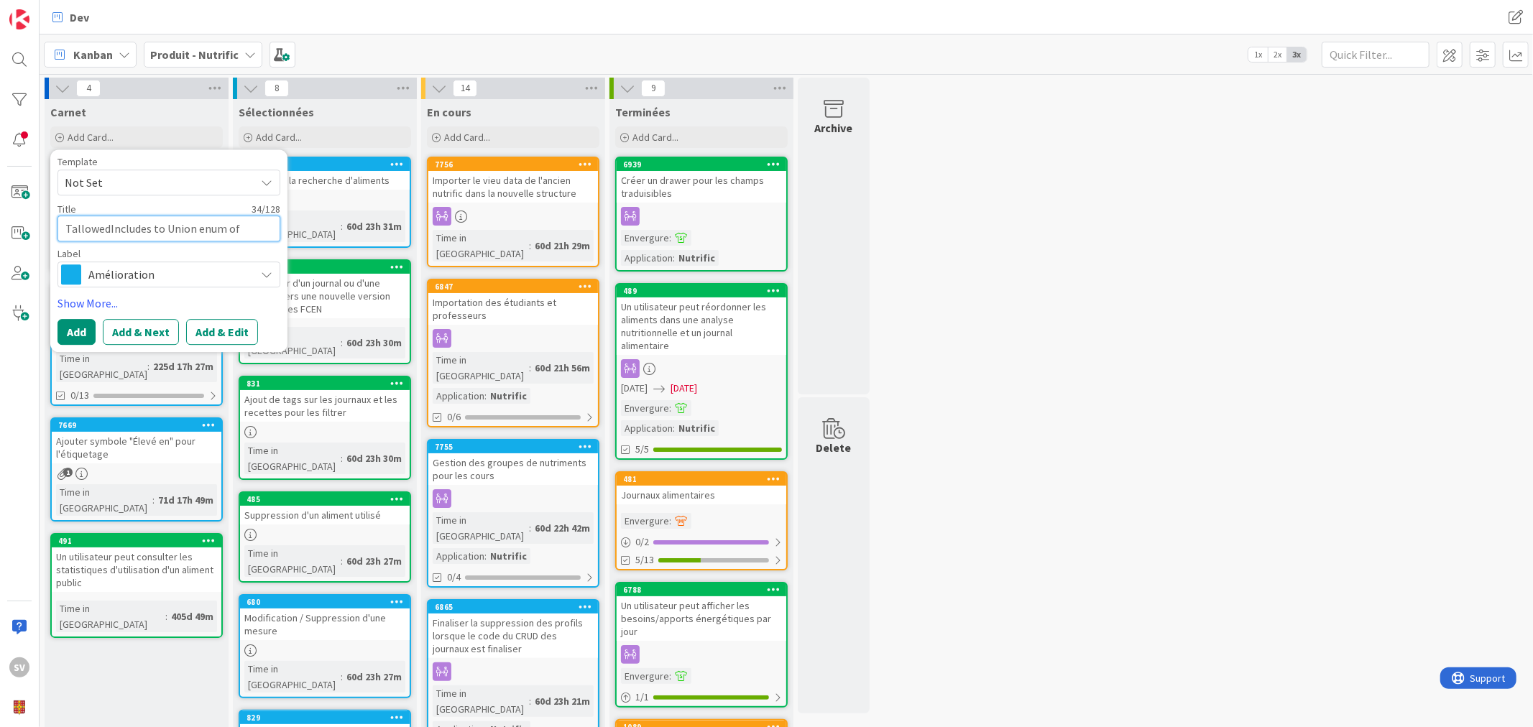
type textarea "TallowedIncludes to Union enum of a"
type textarea "x"
type textarea "TallowedIncludes to Union enum of al"
type textarea "x"
type textarea "TallowedIncludes to Union enum of all"
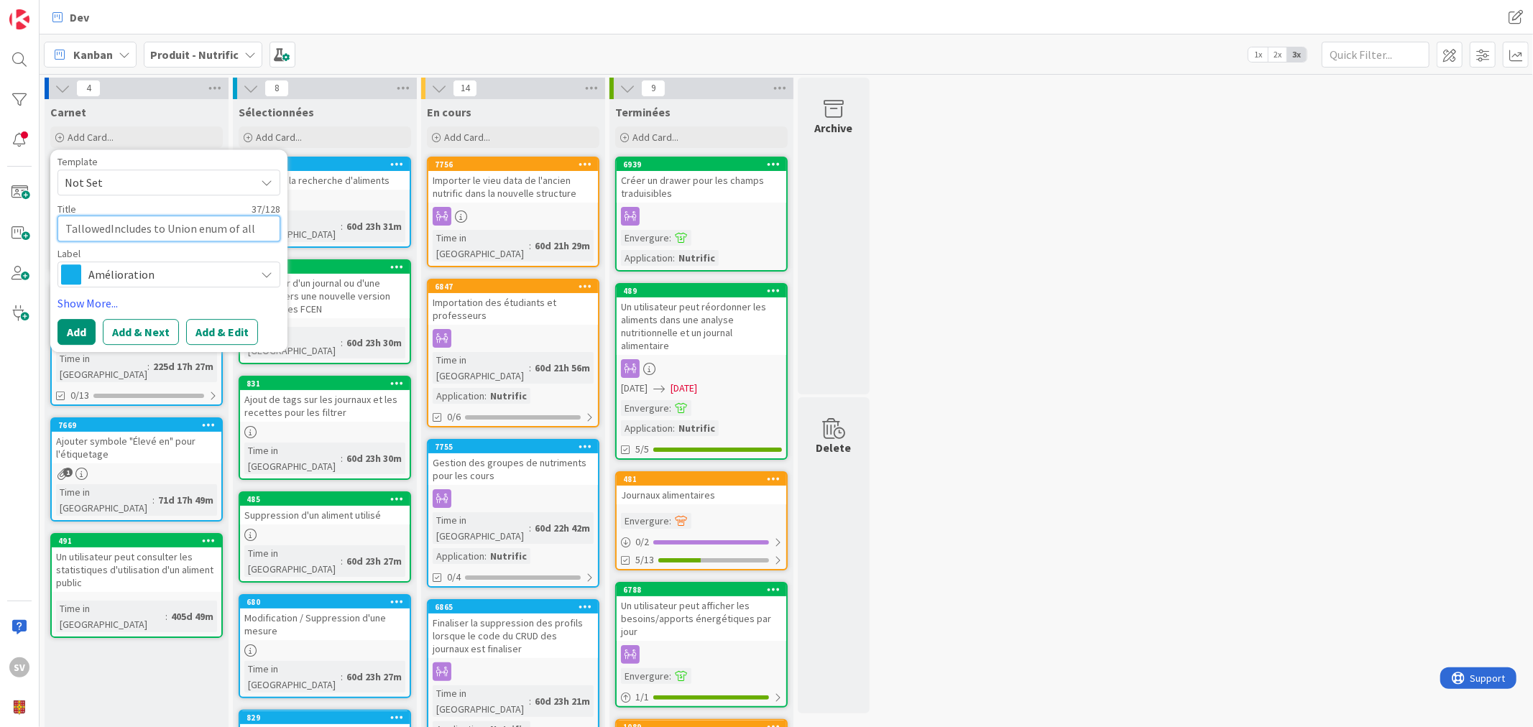
type textarea "x"
type textarea "TallowedIncludes to Union enum of allo"
type textarea "x"
type textarea "TallowedIncludes to Union enum of allow"
type textarea "x"
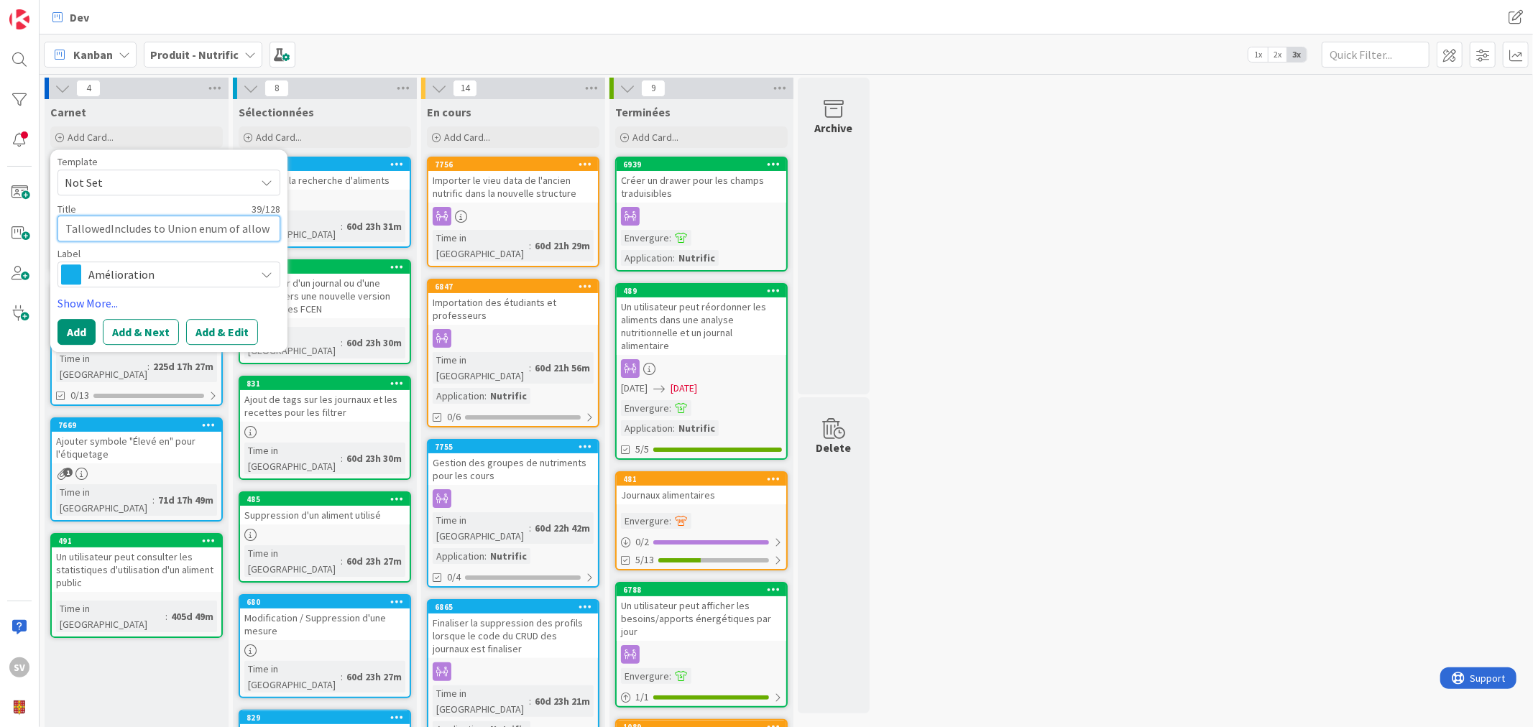
type textarea "TallowedIncludes to Union enum of allowe"
type textarea "x"
type textarea "TallowedIncludes to Union enum of allowed"
type textarea "x"
type textarea "TallowedIncludes to Union enum of allowed"
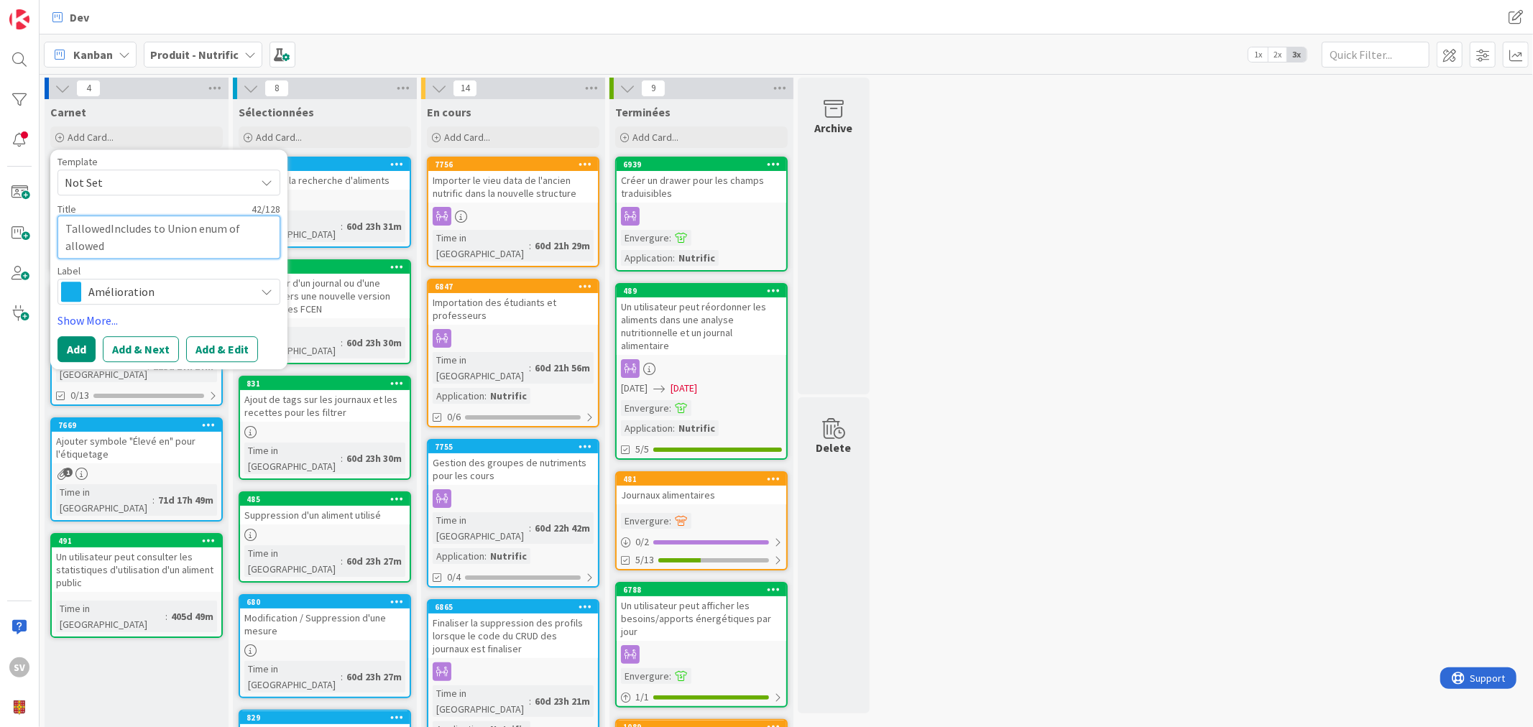
type textarea "x"
type textarea "TallowedIncludes to Union enum of allowed"
type textarea "x"
type textarea "TallowedIncludes to Union enum of allowed"
type textarea "x"
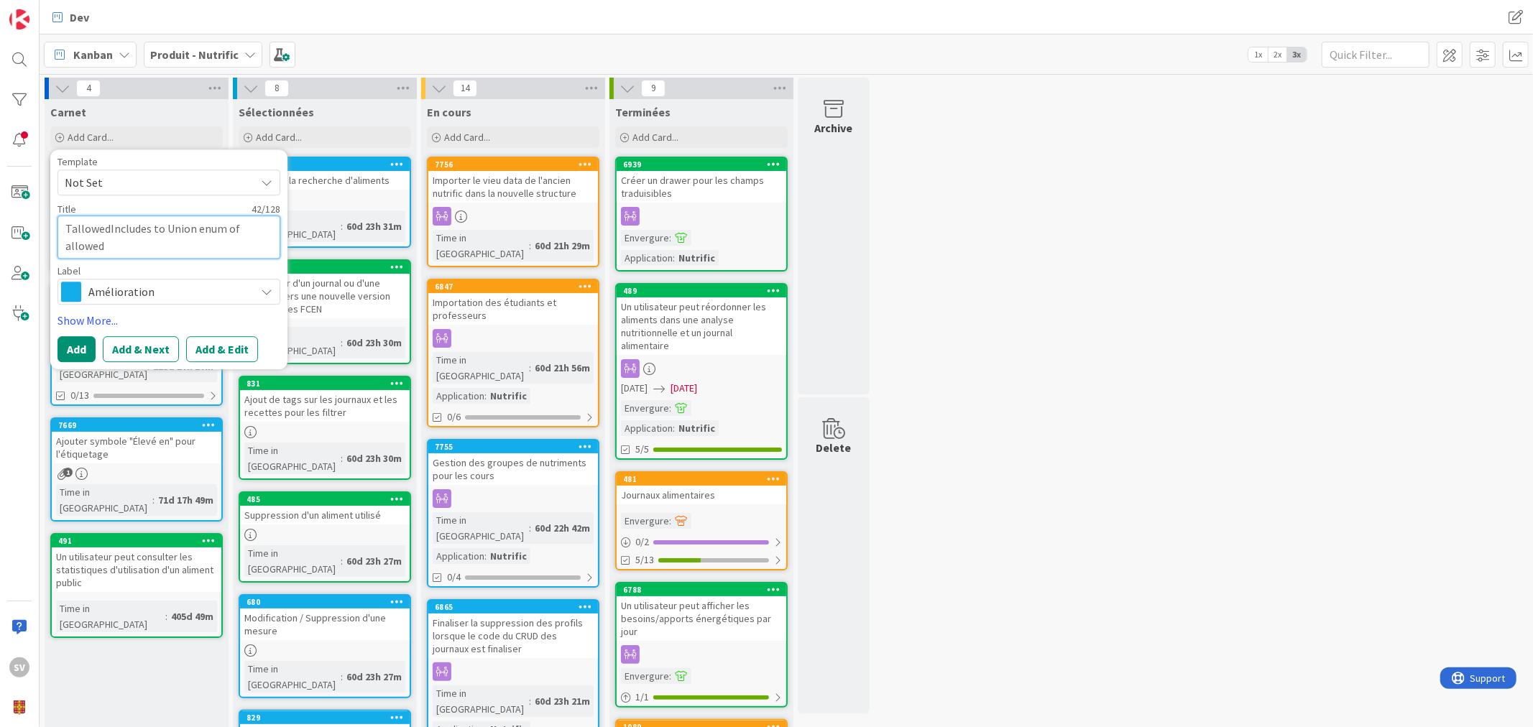
type textarea "TallowedIncludes to Union enum of allowed I"
type textarea "x"
type textarea "TallowedIncludes to Union enum of allowed In"
type textarea "x"
type textarea "TallowedIncludes to Union enum of allowed Inc"
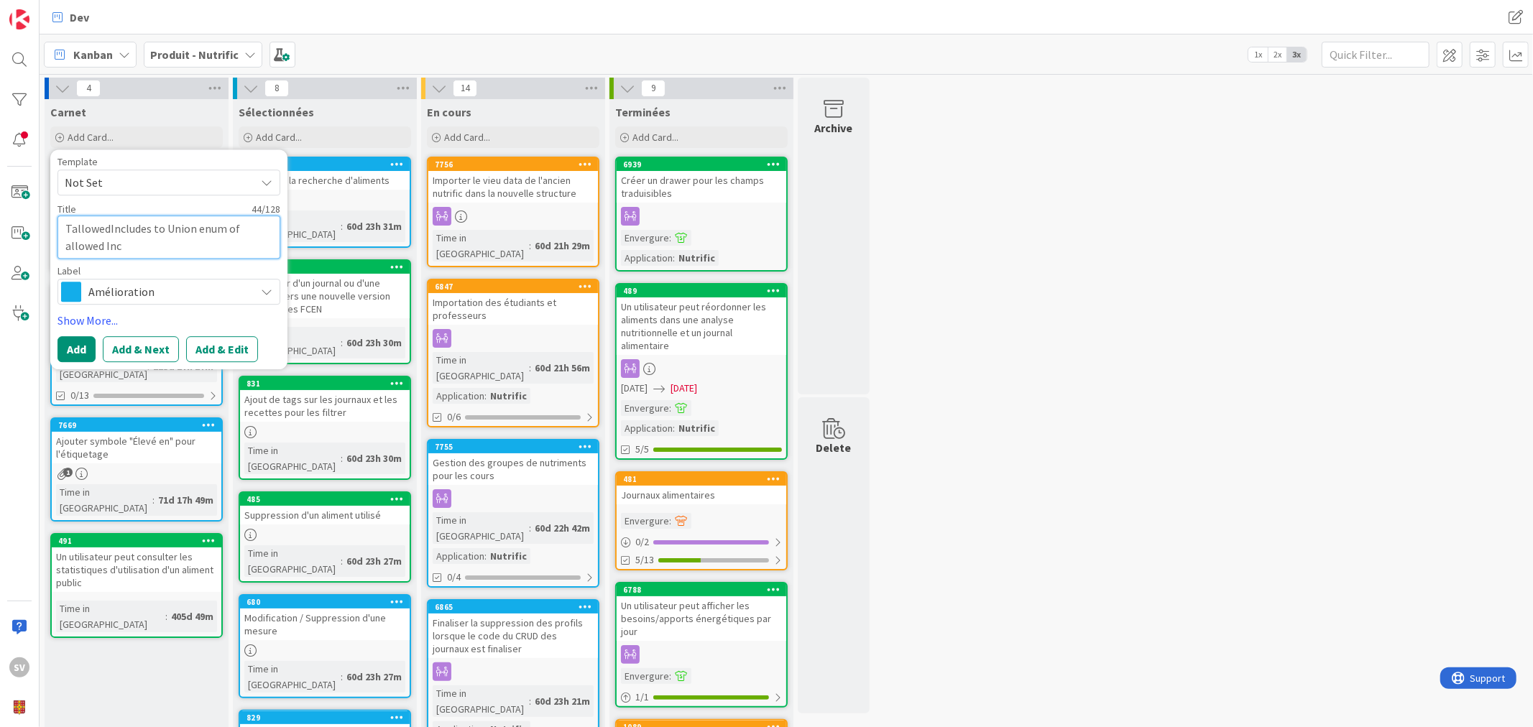
type textarea "x"
type textarea "TallowedIncludes to Union enum of allowed Incl"
type textarea "x"
type textarea "TallowedIncludes to Union enum of allowed Inclu"
type textarea "x"
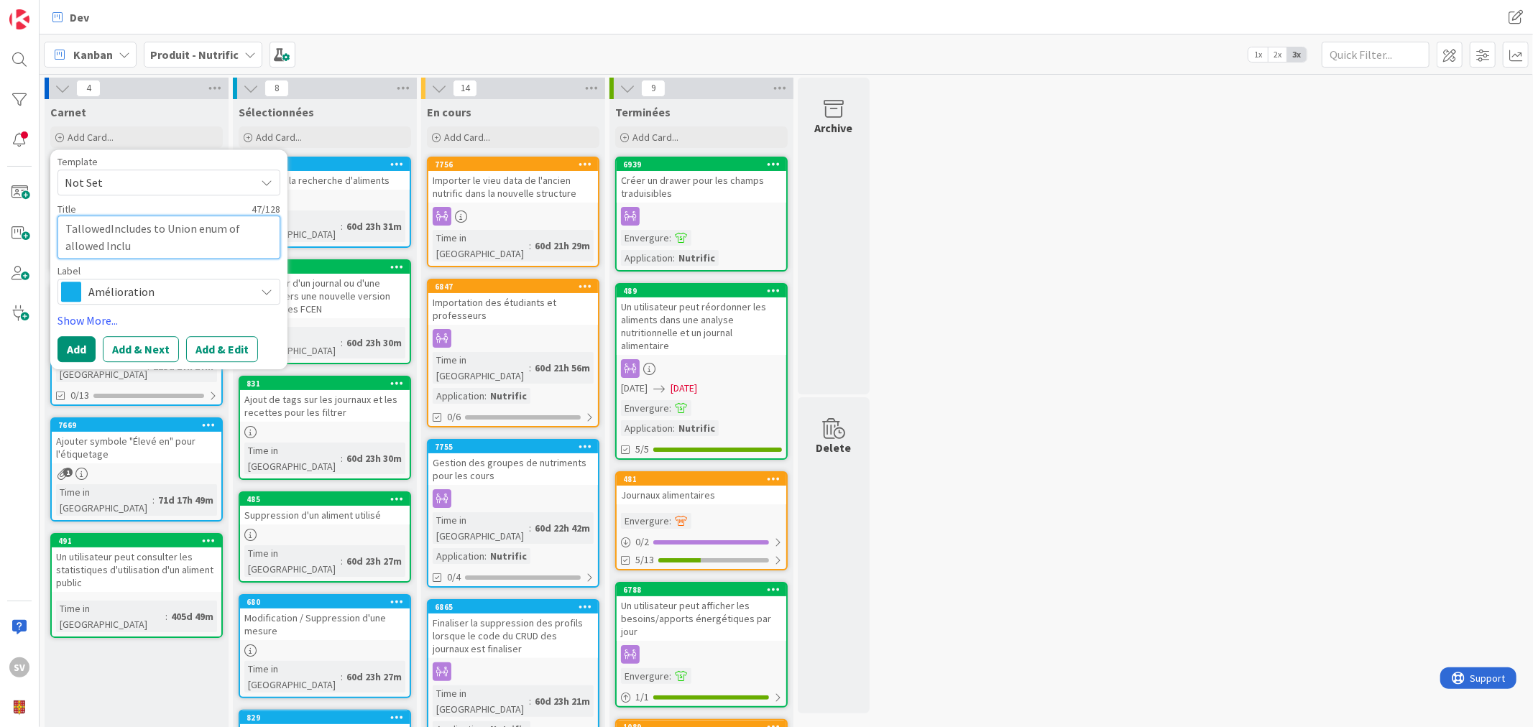
type textarea "TallowedIncludes to Union enum of allowed Includ"
type textarea "x"
type textarea "TallowedIncludes to Union enum of allowed Include"
type textarea "x"
type textarea "TallowedIncludes to Union enum of allowed Includes"
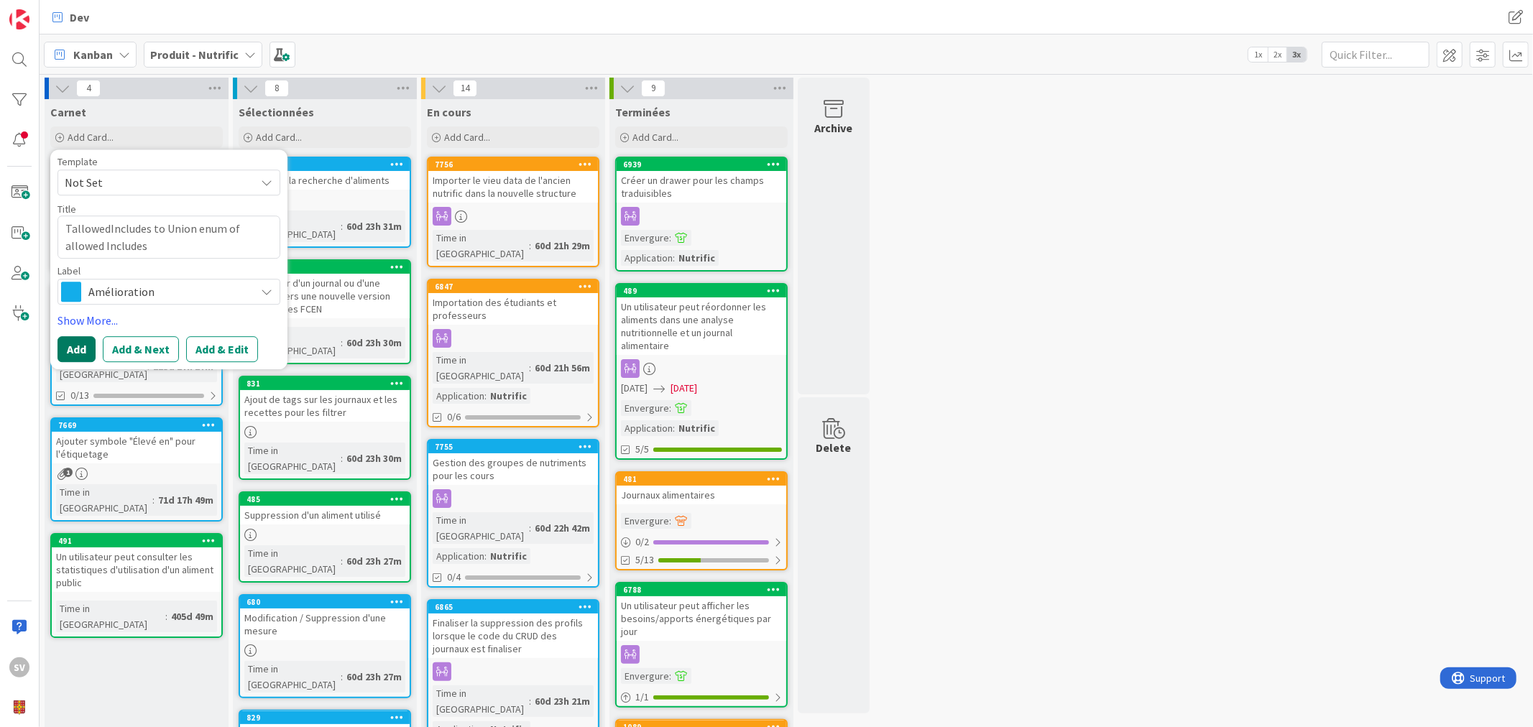
click at [63, 357] on button "Add" at bounding box center [76, 349] width 38 height 26
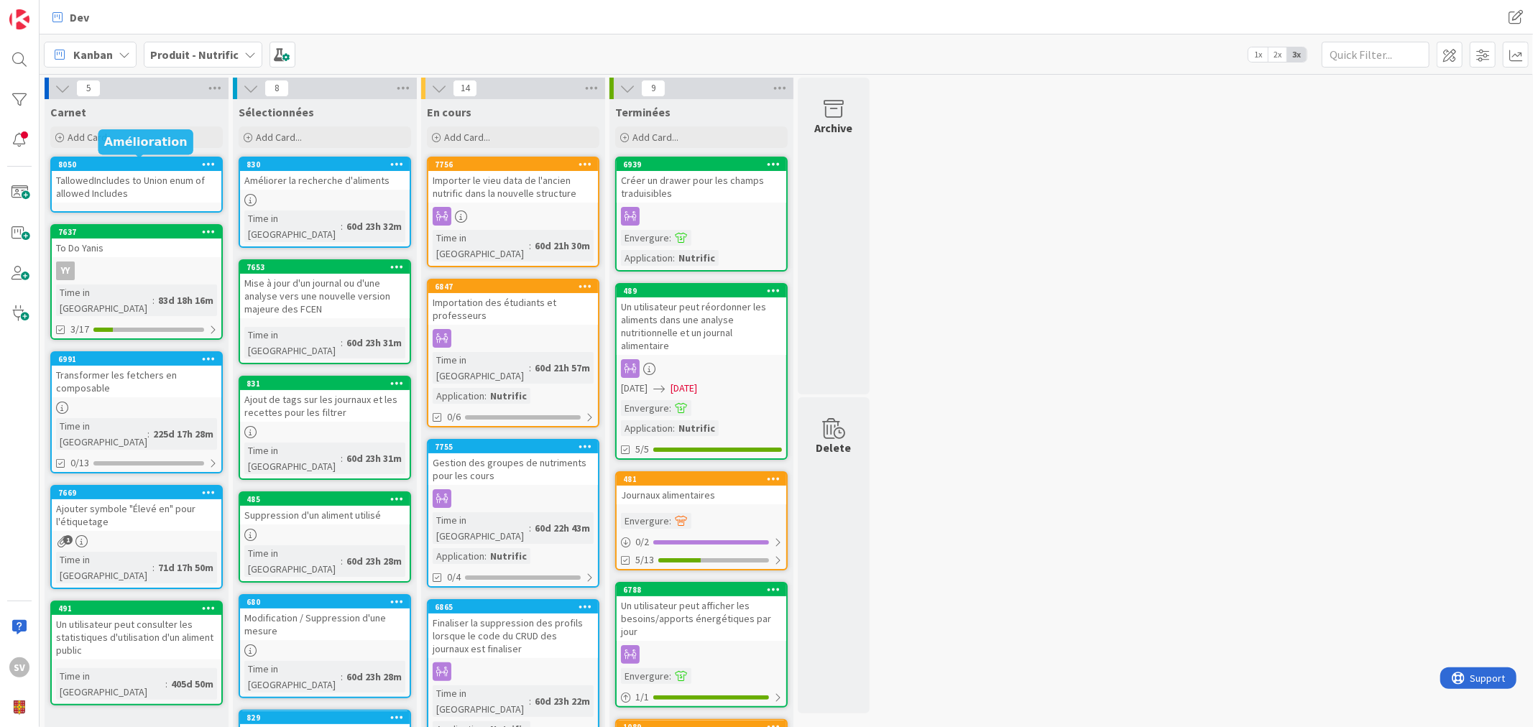
click at [141, 180] on div "TallowedIncludes to Union enum of allowed Includes" at bounding box center [137, 187] width 170 height 32
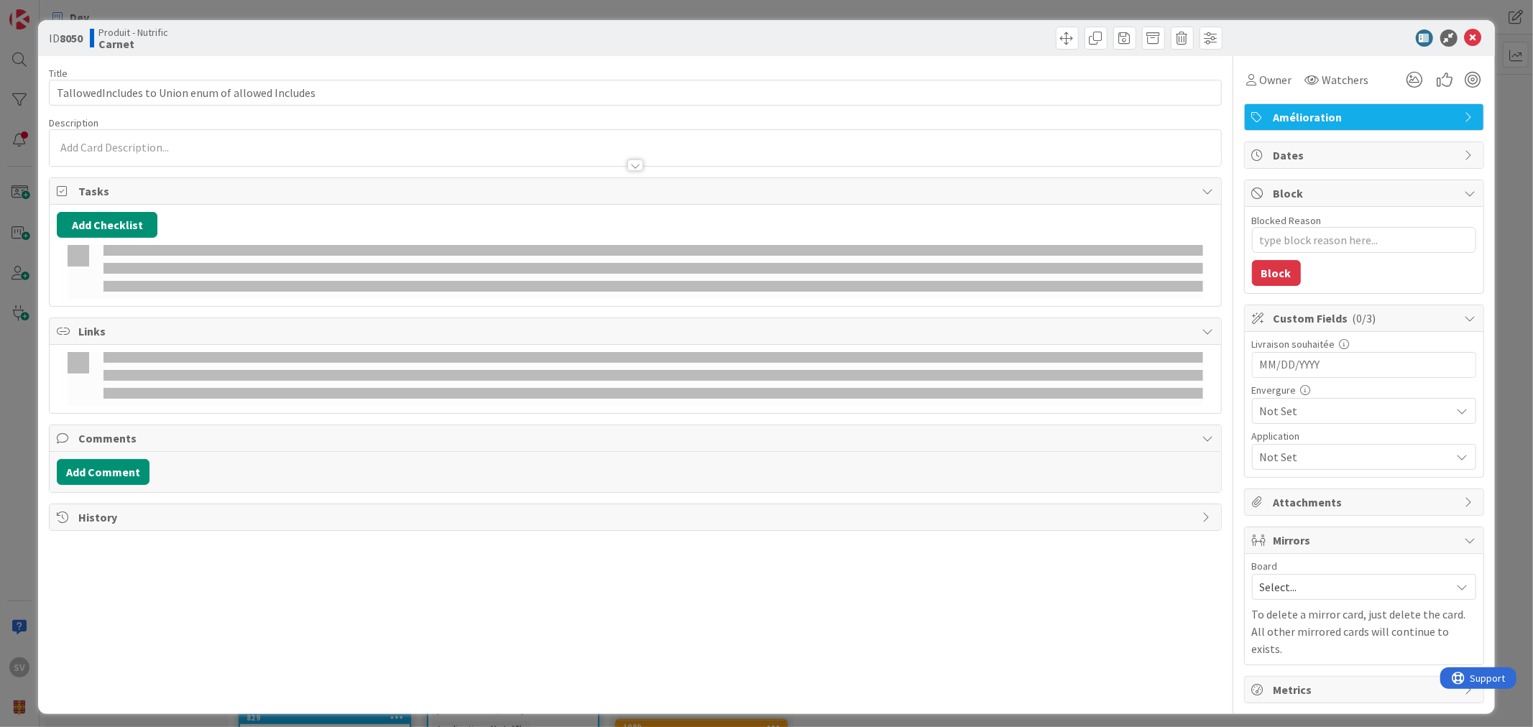
type textarea "x"
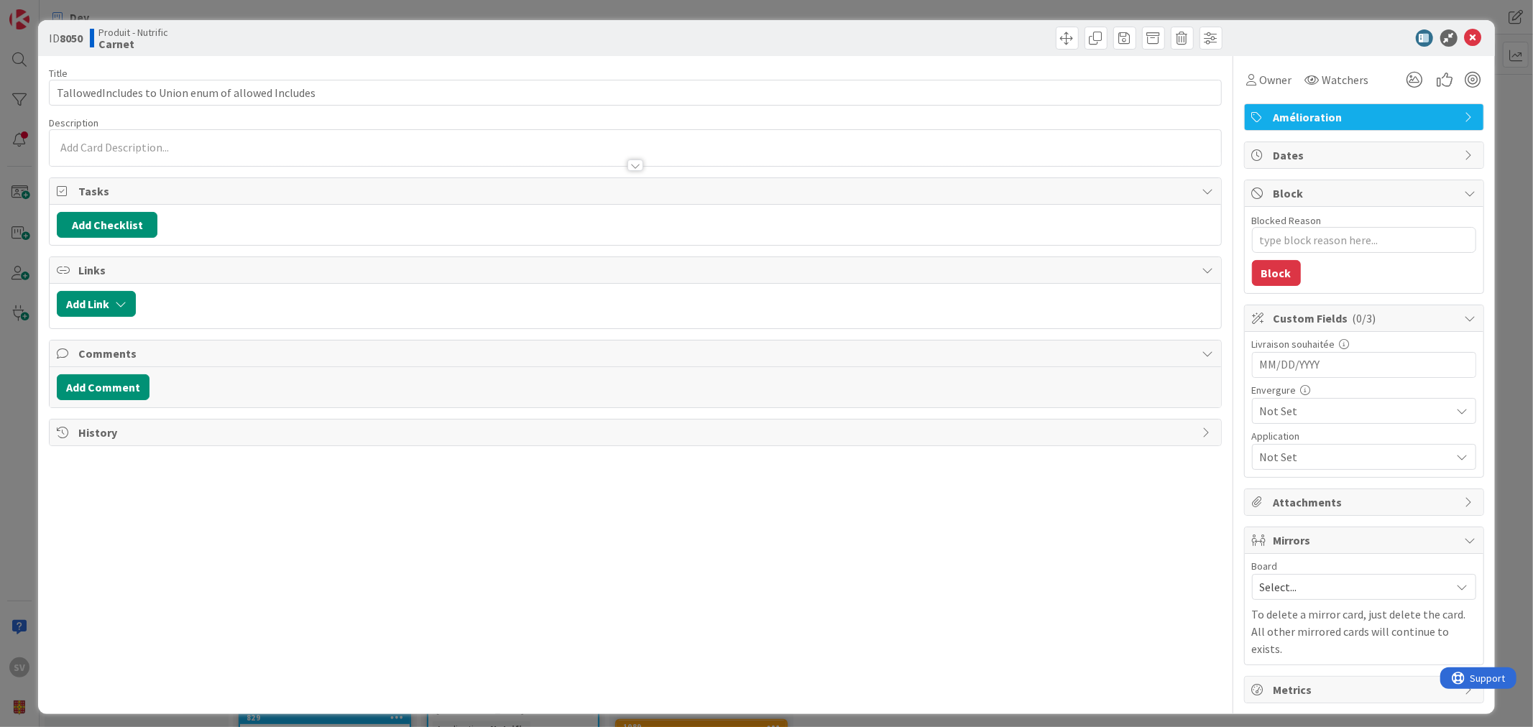
click at [254, 149] on div at bounding box center [635, 148] width 1170 height 36
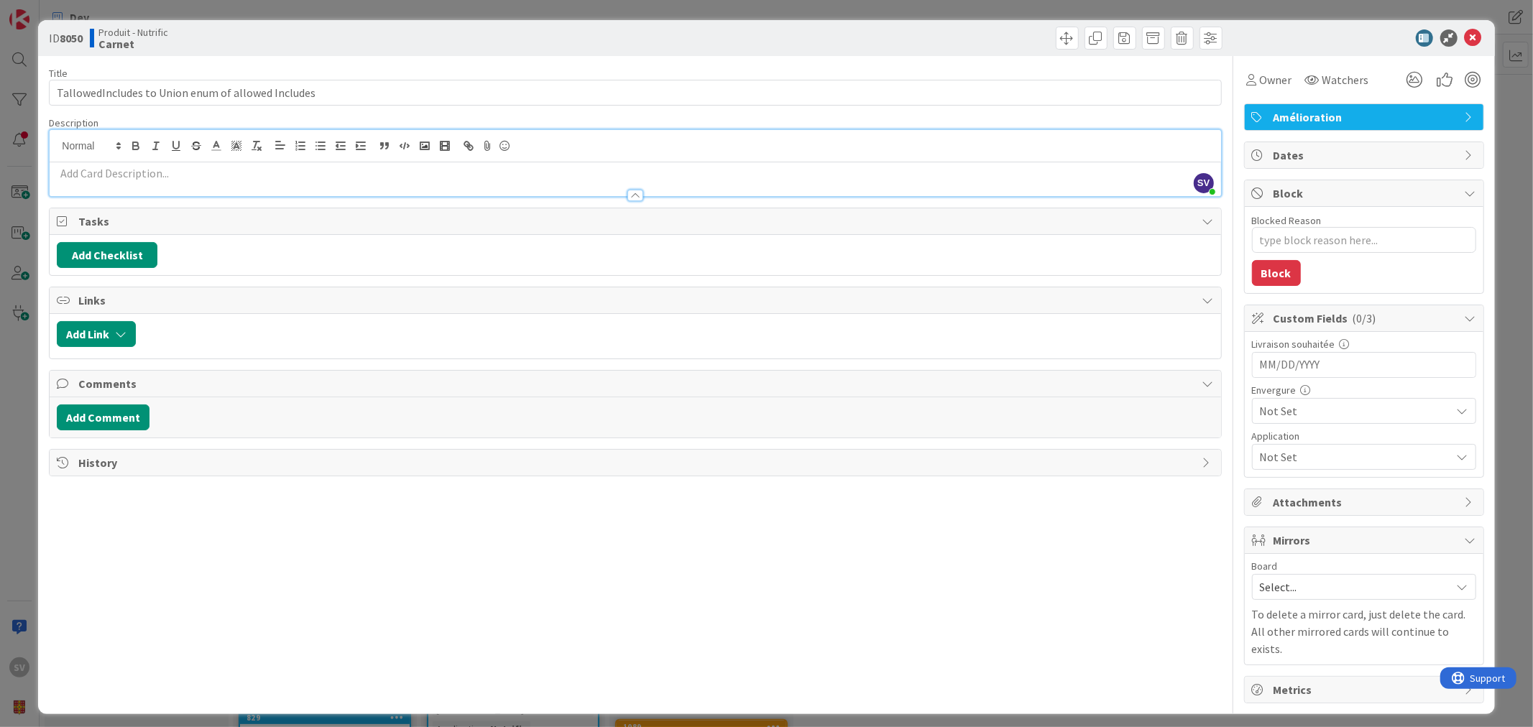
click at [176, 170] on p at bounding box center [635, 173] width 1156 height 17
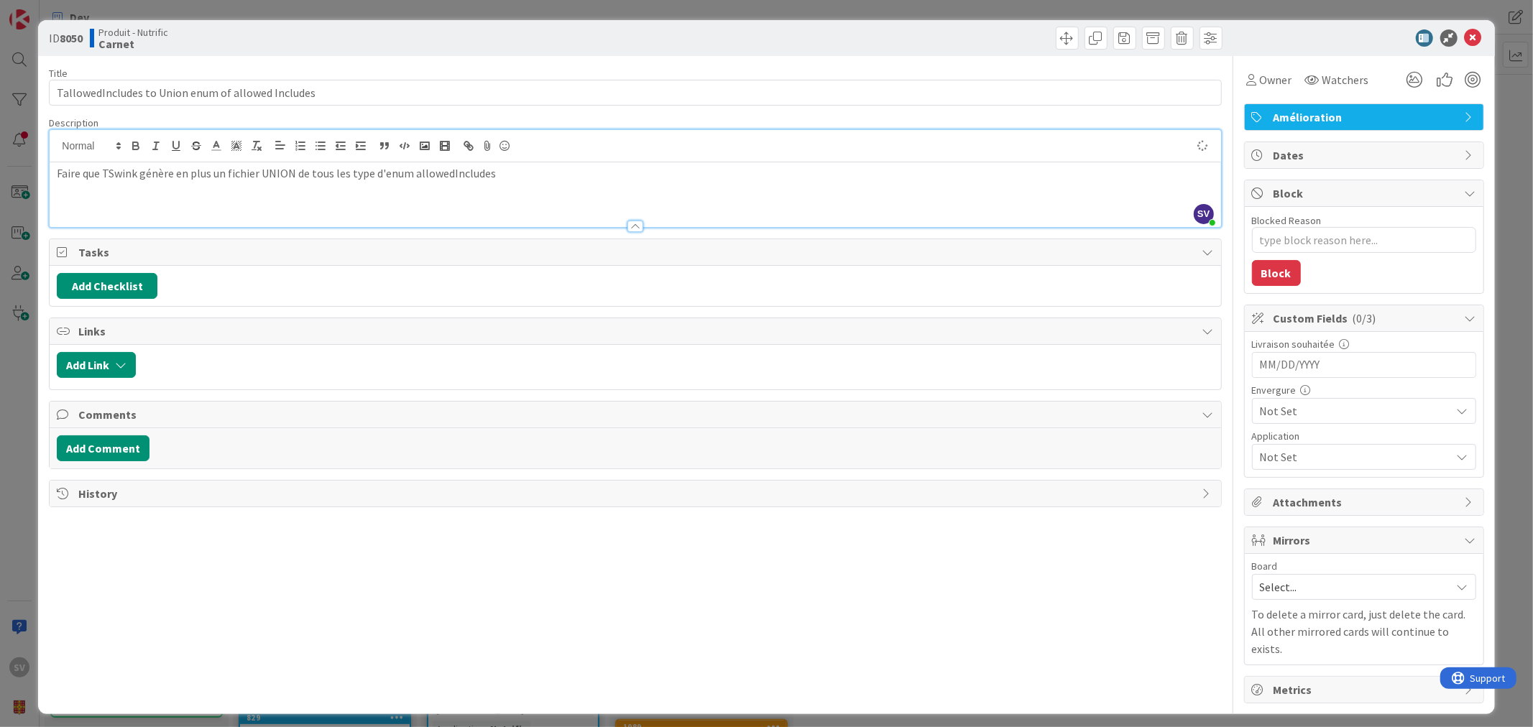
type textarea "x"
